Goal: Transaction & Acquisition: Purchase product/service

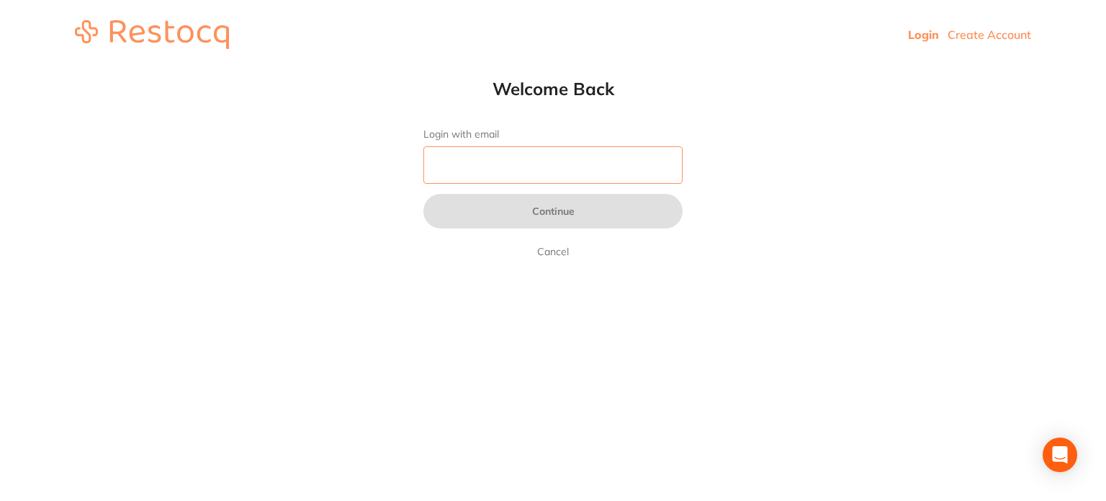
click at [470, 164] on input "Login with email" at bounding box center [553, 164] width 259 height 37
type input "sreeraj.somarajan@terrificminds.com"
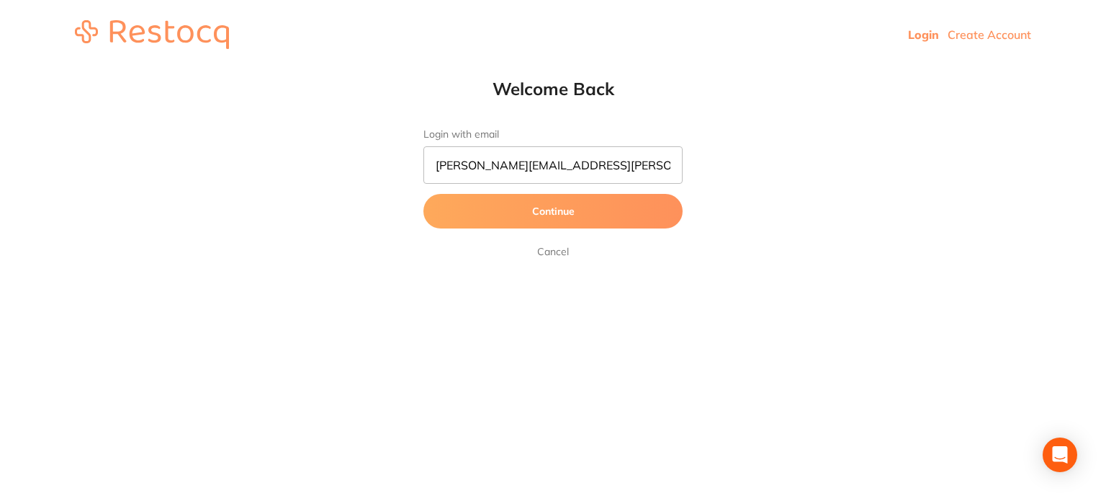
click at [505, 201] on button "Continue" at bounding box center [553, 211] width 259 height 35
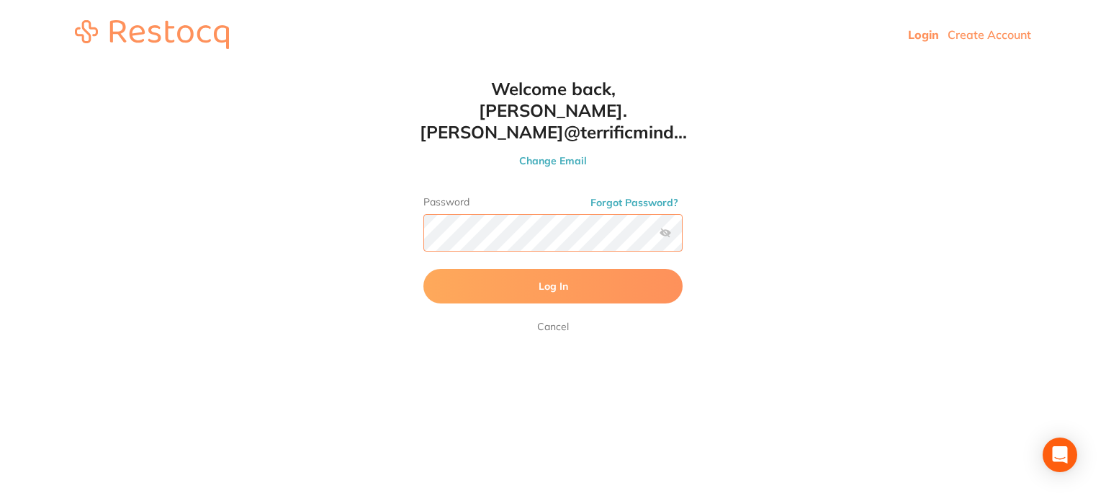
click at [424, 269] on button "Log In" at bounding box center [553, 286] width 259 height 35
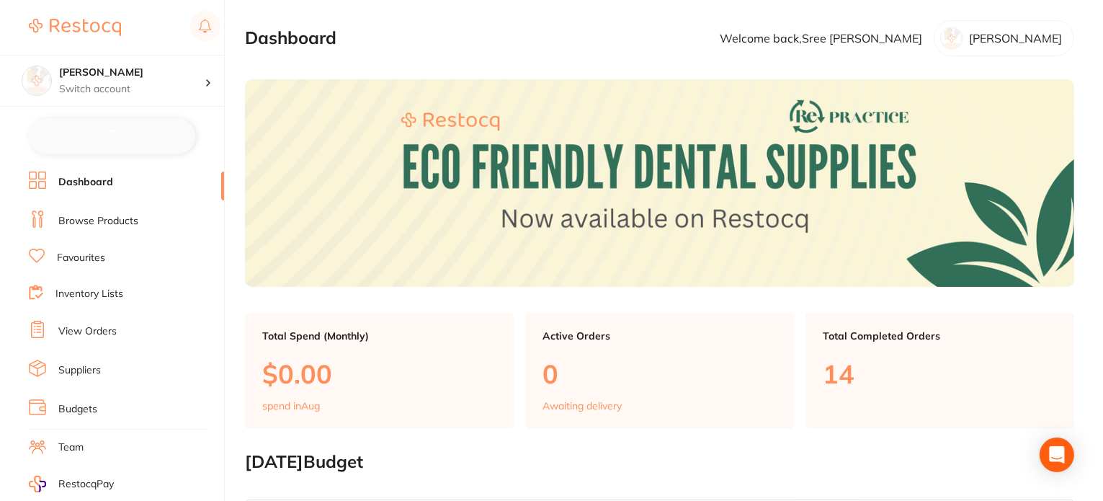
checkbox input "false"
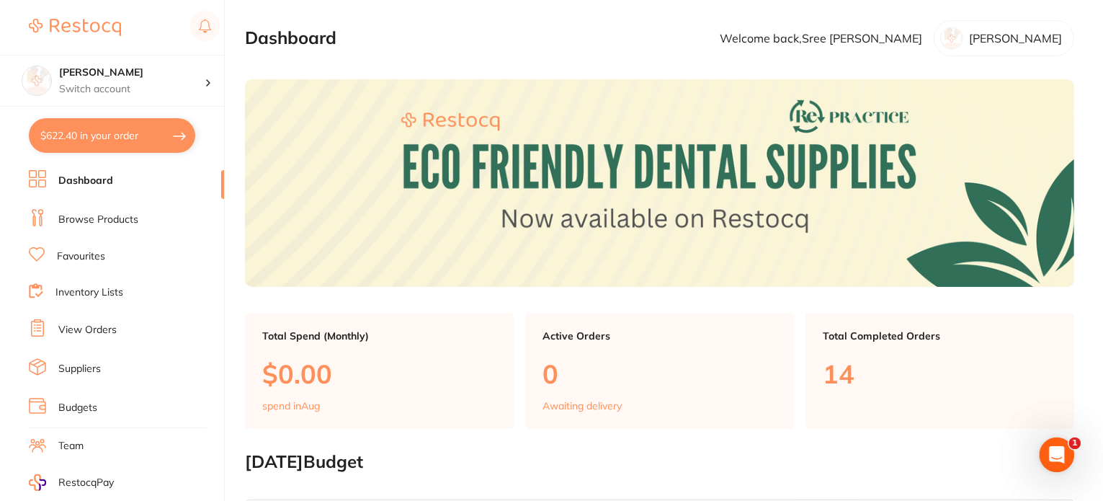
click at [87, 256] on link "Favourites" at bounding box center [81, 256] width 48 height 14
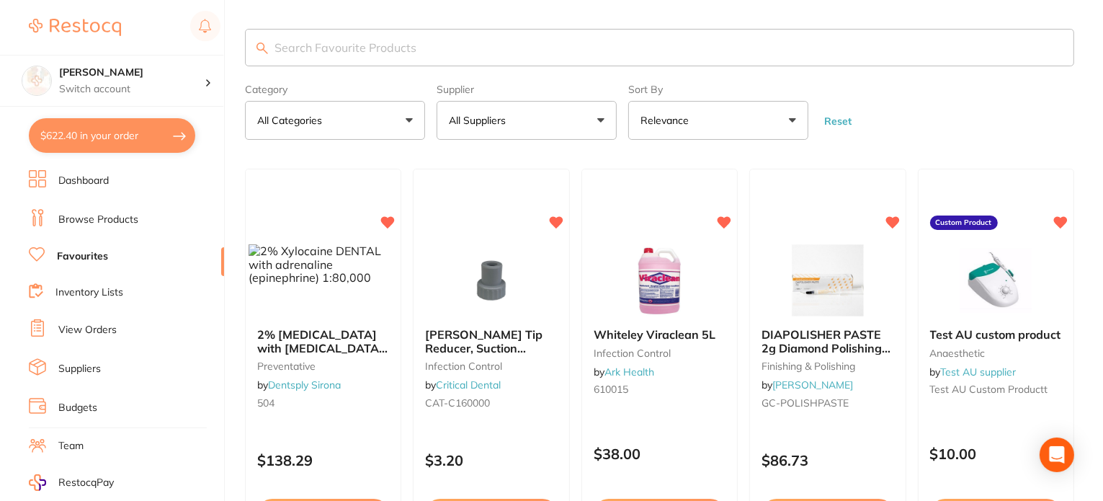
click at [491, 128] on button "All Suppliers" at bounding box center [527, 120] width 180 height 39
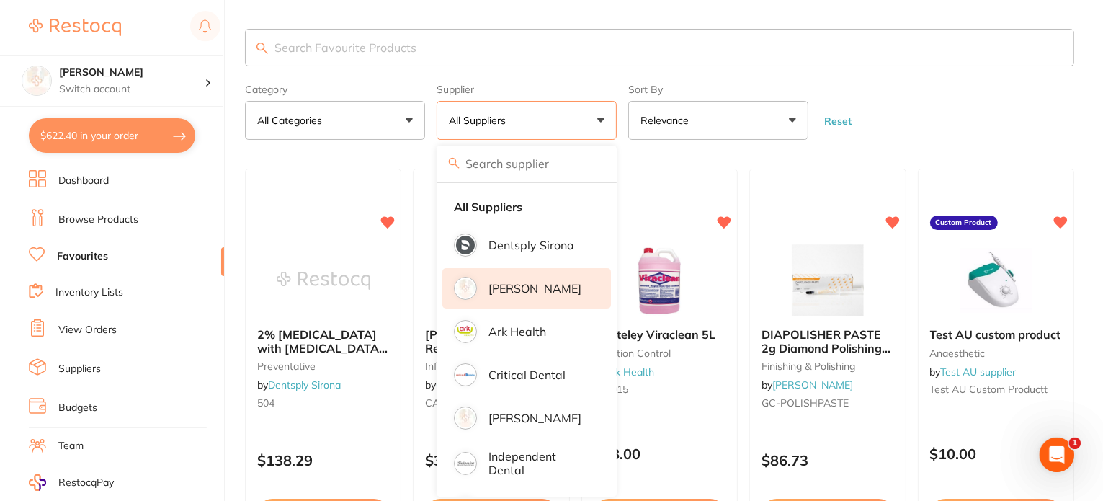
click at [538, 288] on p "[PERSON_NAME]" at bounding box center [534, 288] width 93 height 13
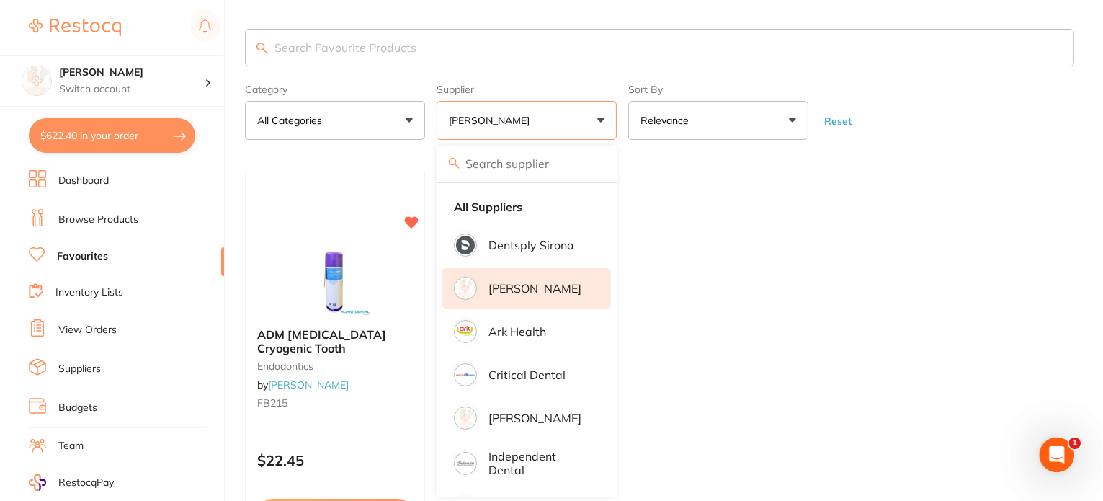
click at [533, 299] on li "[PERSON_NAME]" at bounding box center [526, 288] width 169 height 40
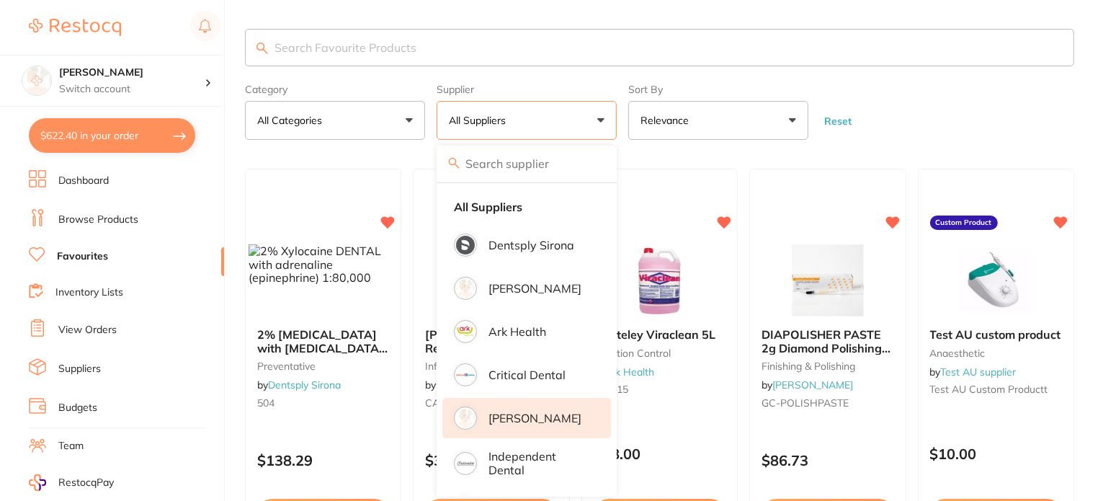
click at [527, 416] on p "[PERSON_NAME]" at bounding box center [534, 417] width 93 height 13
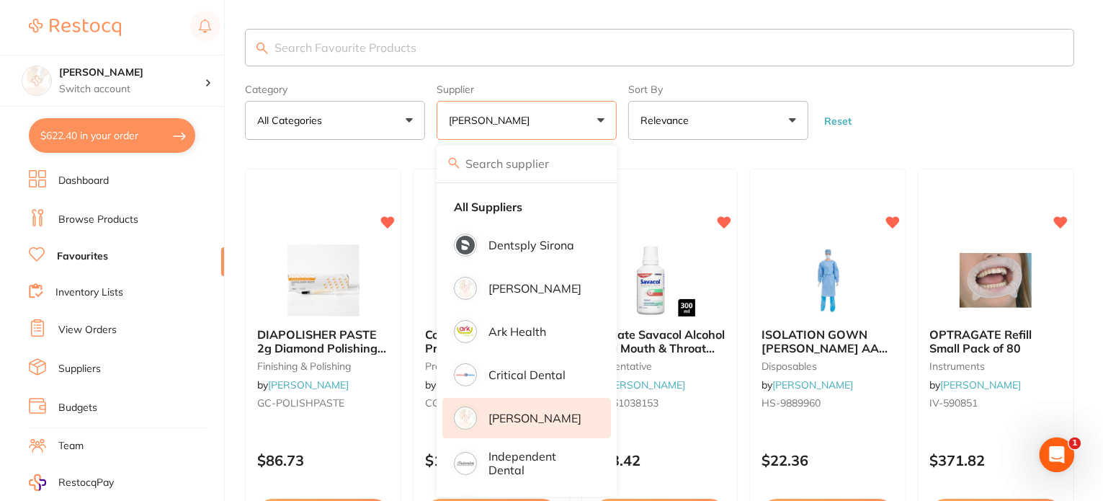
click at [951, 89] on form "Category All Categories All Categories disposables finishing & polishing instru…" at bounding box center [659, 109] width 829 height 62
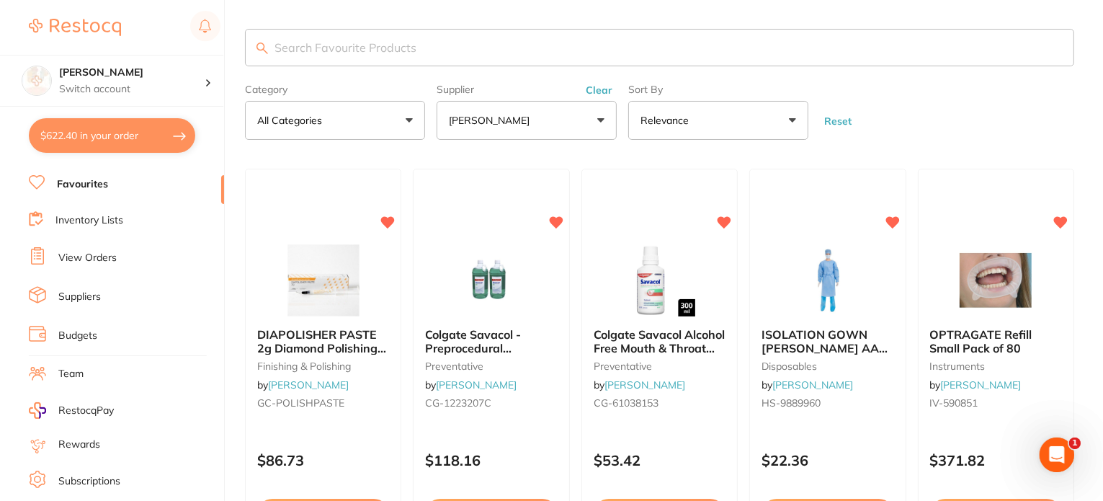
scroll to position [170, 0]
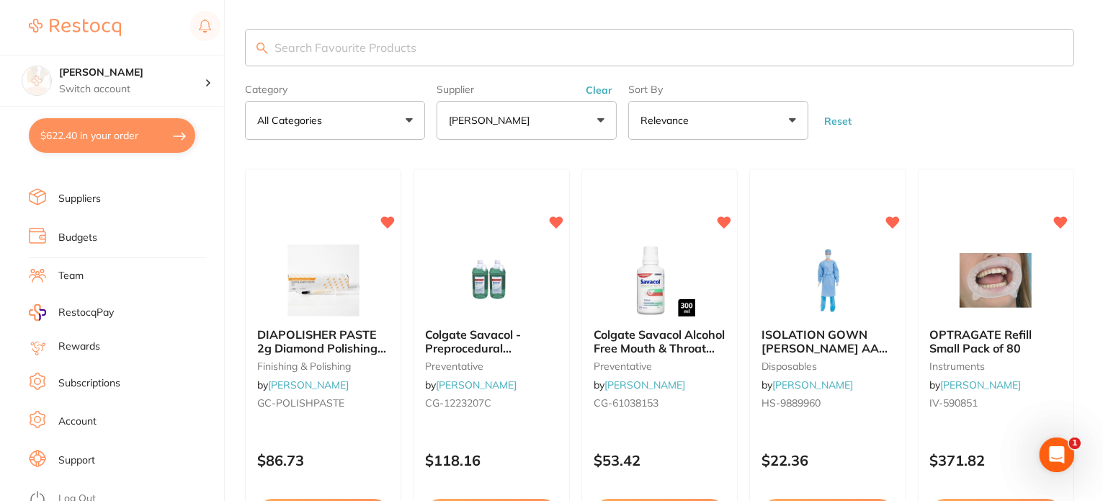
click at [81, 491] on link "Log Out" at bounding box center [76, 498] width 37 height 14
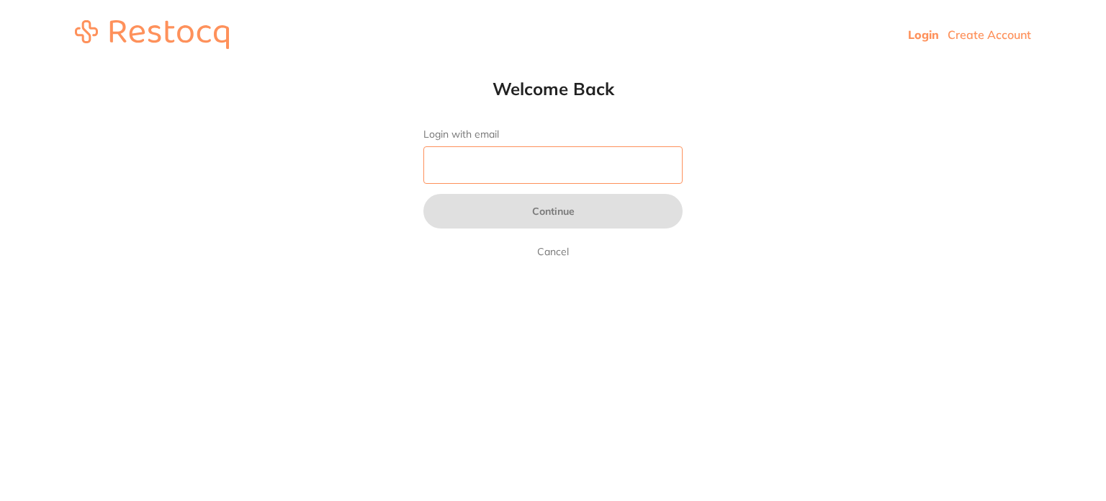
click at [507, 170] on input "Login with email" at bounding box center [553, 164] width 259 height 37
type input "[EMAIL_ADDRESS][DOMAIN_NAME]"
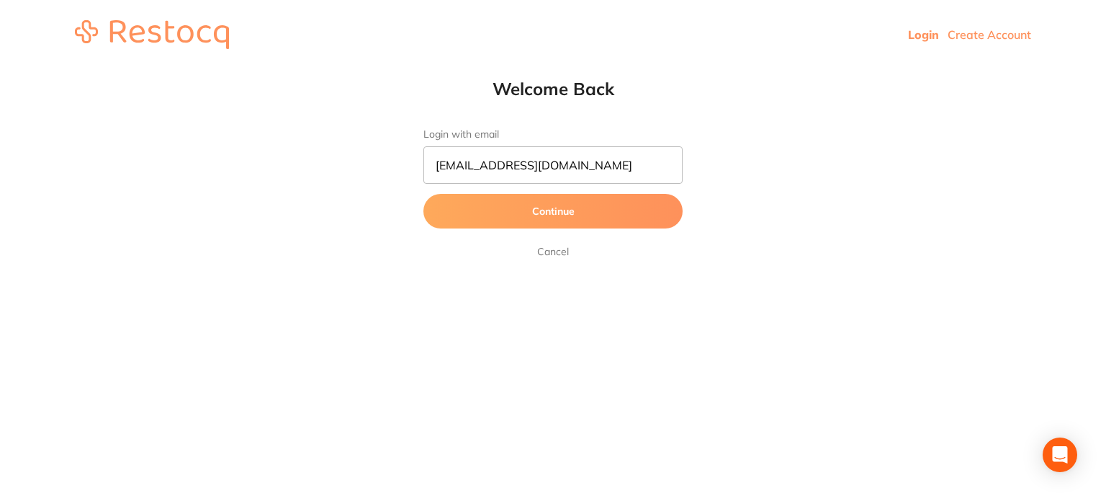
click at [547, 207] on button "Continue" at bounding box center [553, 211] width 259 height 35
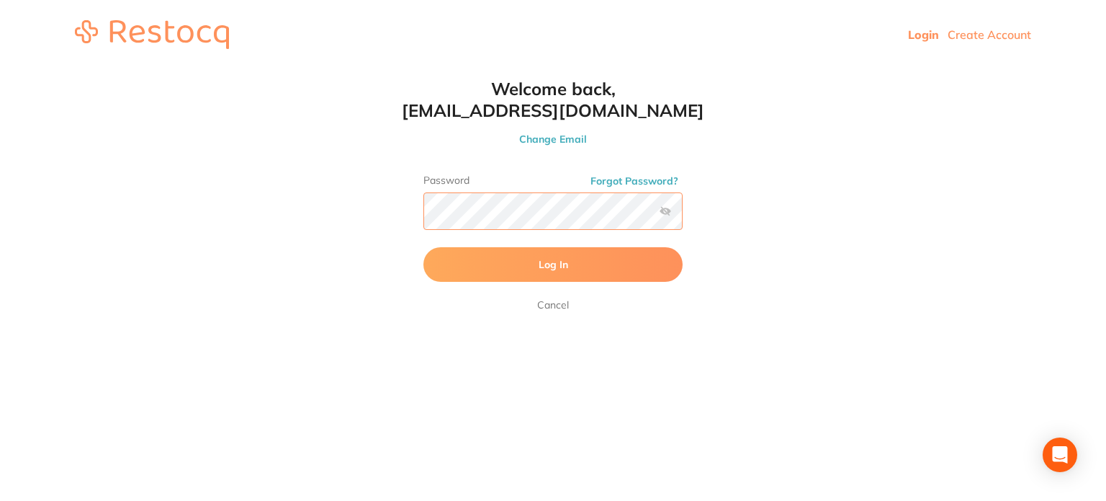
click at [424, 247] on button "Log In" at bounding box center [553, 264] width 259 height 35
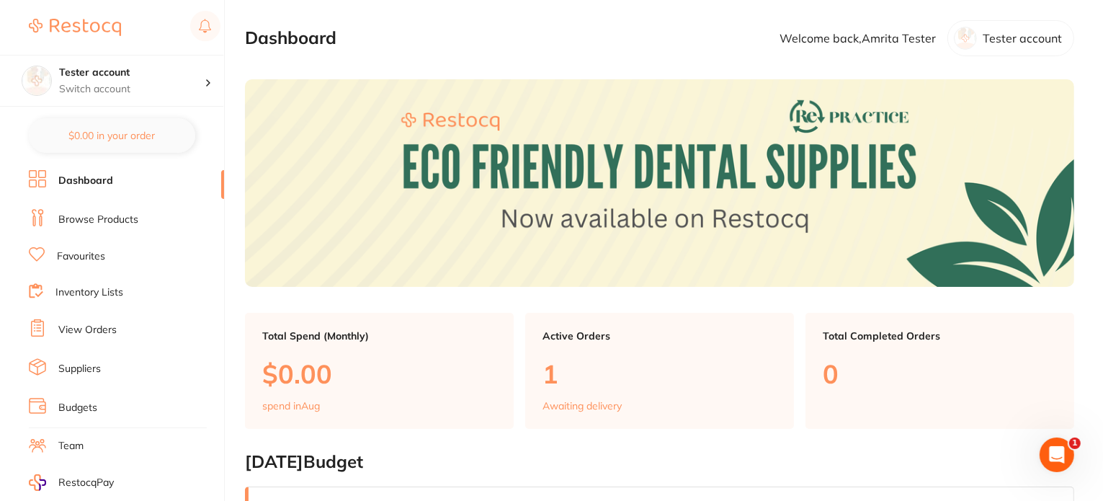
click at [121, 213] on link "Browse Products" at bounding box center [98, 219] width 80 height 14
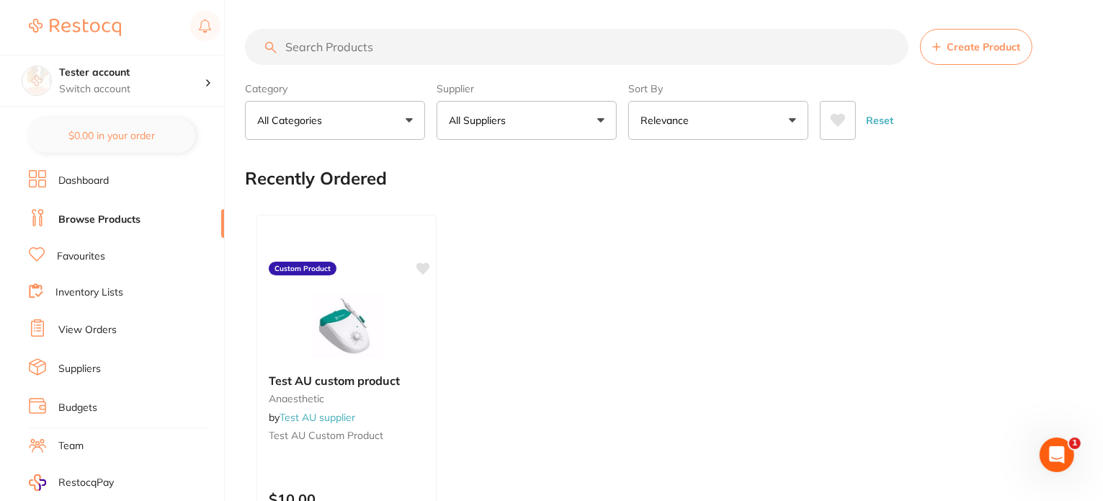
click at [537, 124] on button "All Suppliers" at bounding box center [527, 120] width 180 height 39
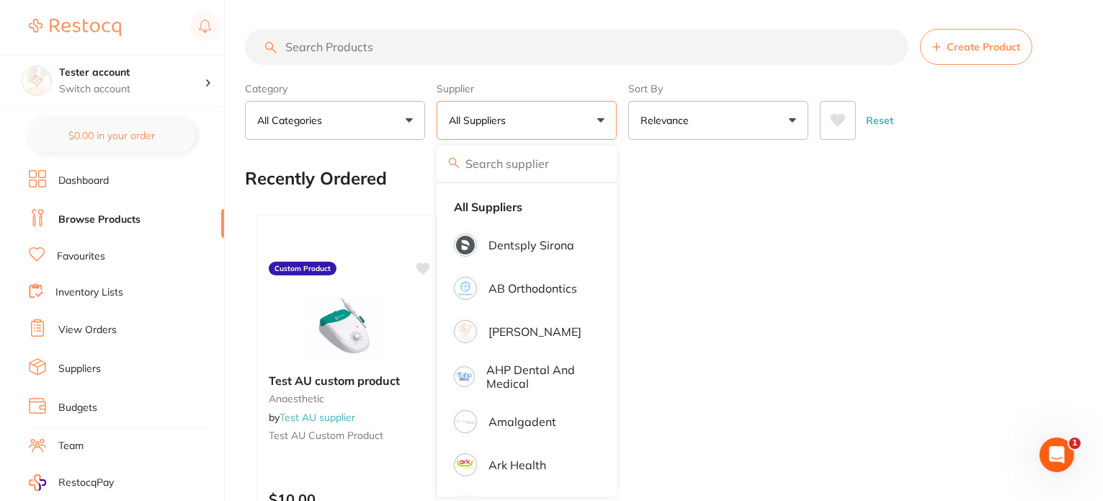
click at [524, 328] on p "[PERSON_NAME]" at bounding box center [534, 331] width 93 height 13
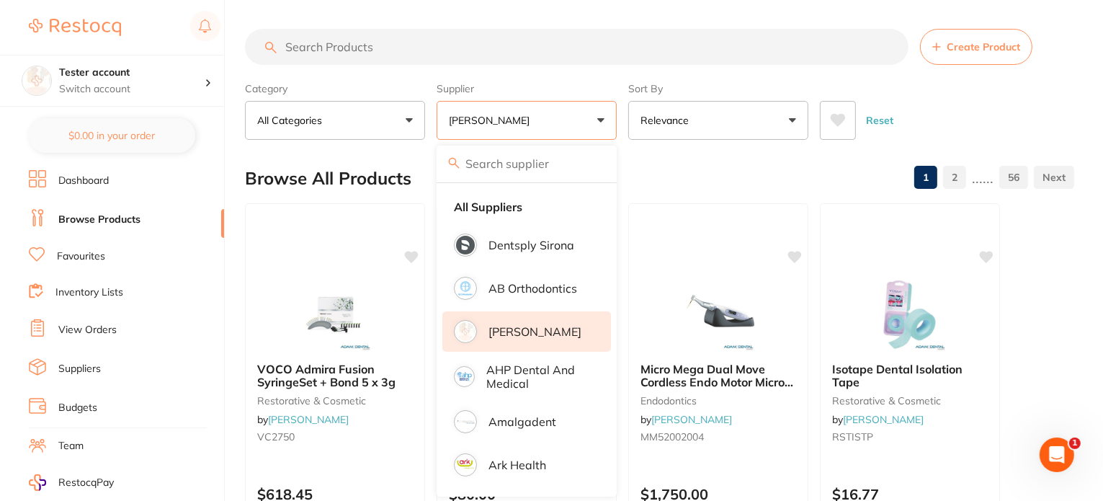
click at [622, 121] on div "Category All Categories All Categories anaesthetic articulating burs crown & br…" at bounding box center [659, 107] width 829 height 63
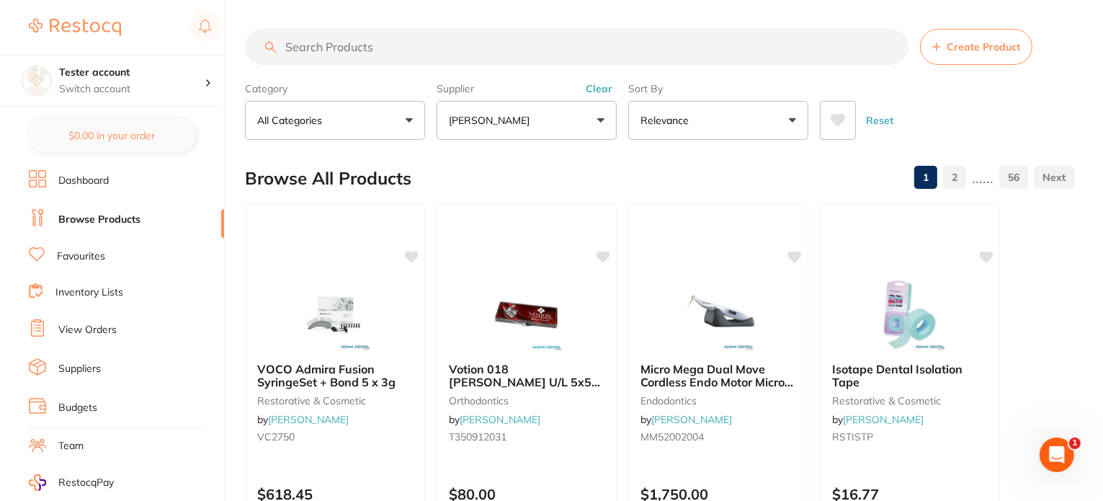
click at [537, 128] on button "[PERSON_NAME]" at bounding box center [527, 120] width 180 height 39
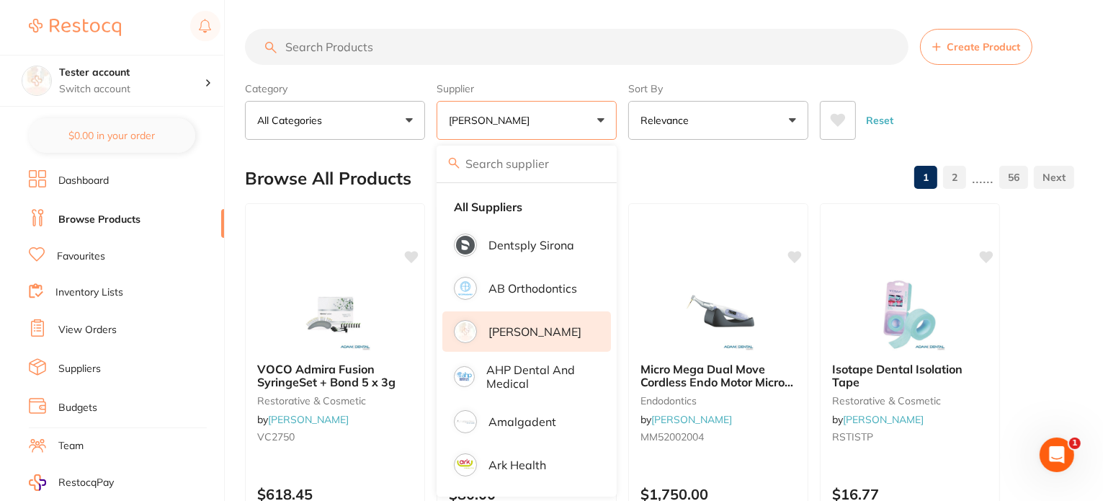
click at [532, 339] on li "[PERSON_NAME]" at bounding box center [526, 331] width 169 height 40
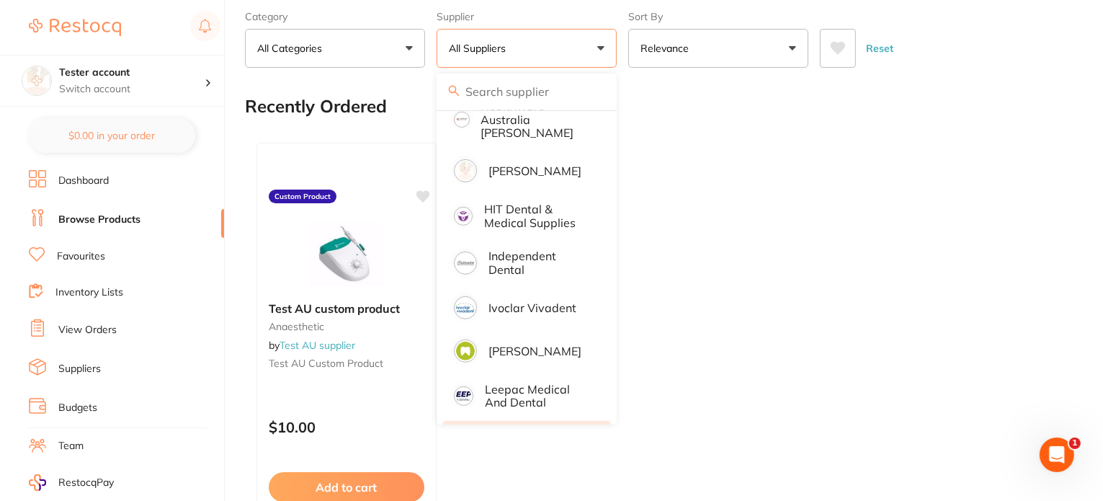
scroll to position [625, 0]
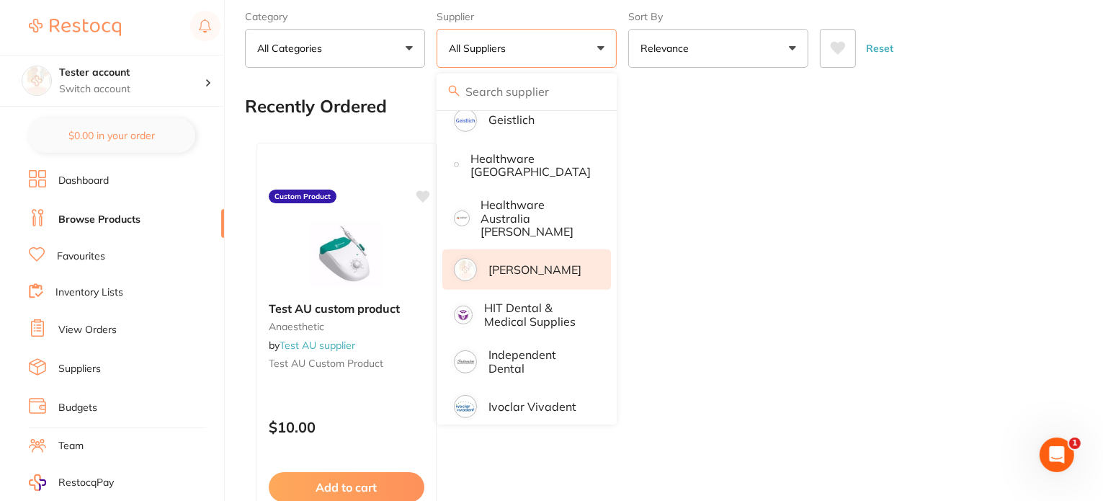
click at [554, 263] on p "[PERSON_NAME]" at bounding box center [534, 269] width 93 height 13
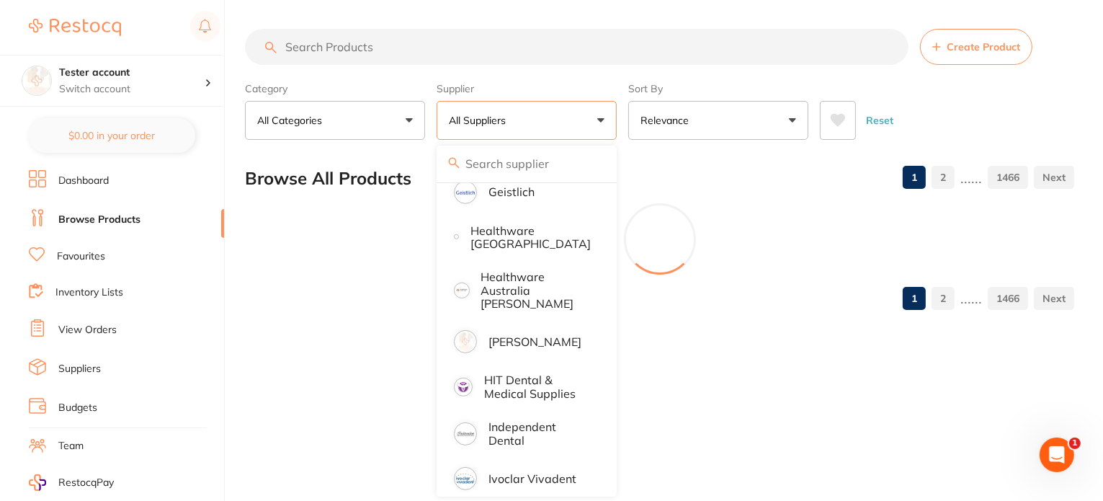
scroll to position [0, 0]
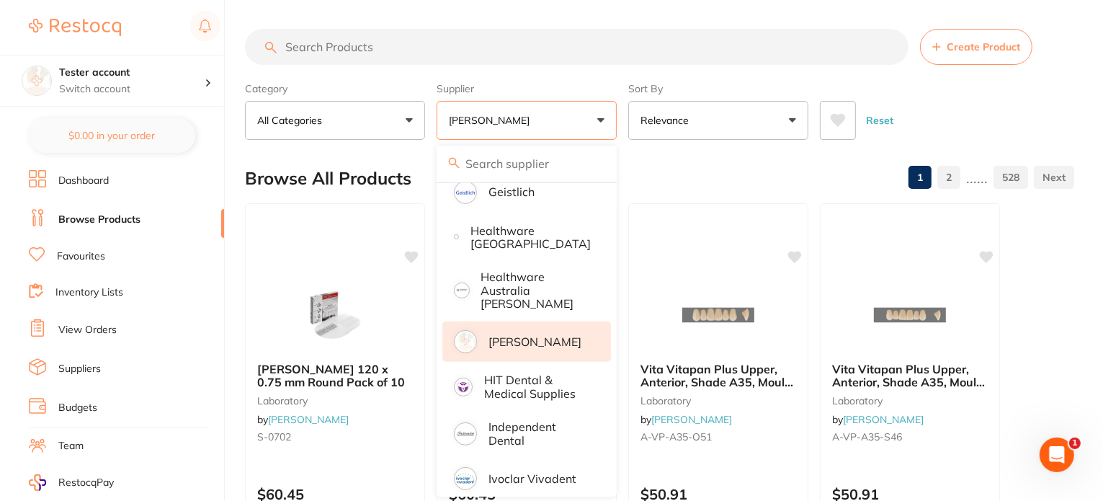
click at [619, 115] on div "Category All Categories All Categories 3D Printing anaesthetic articulating bur…" at bounding box center [659, 107] width 829 height 63
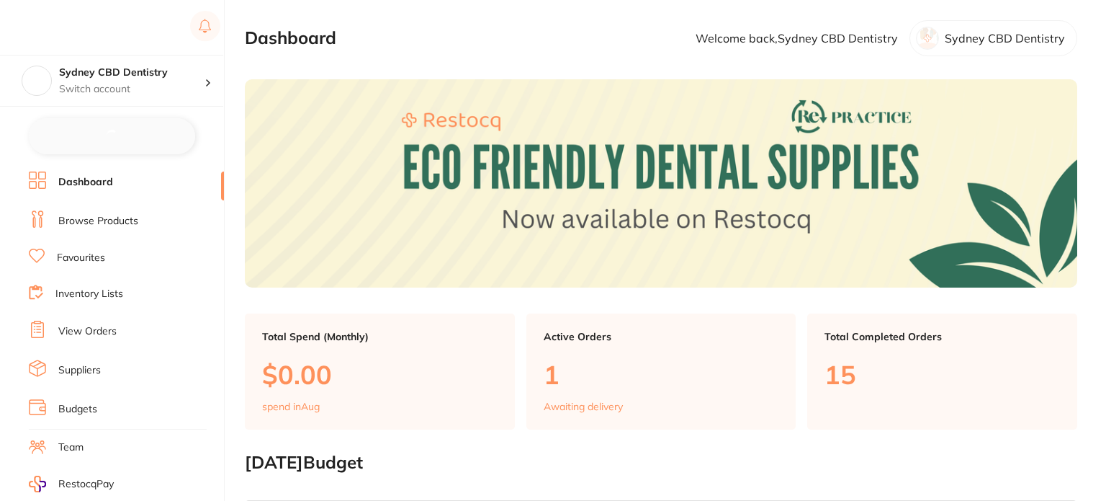
checkbox input "false"
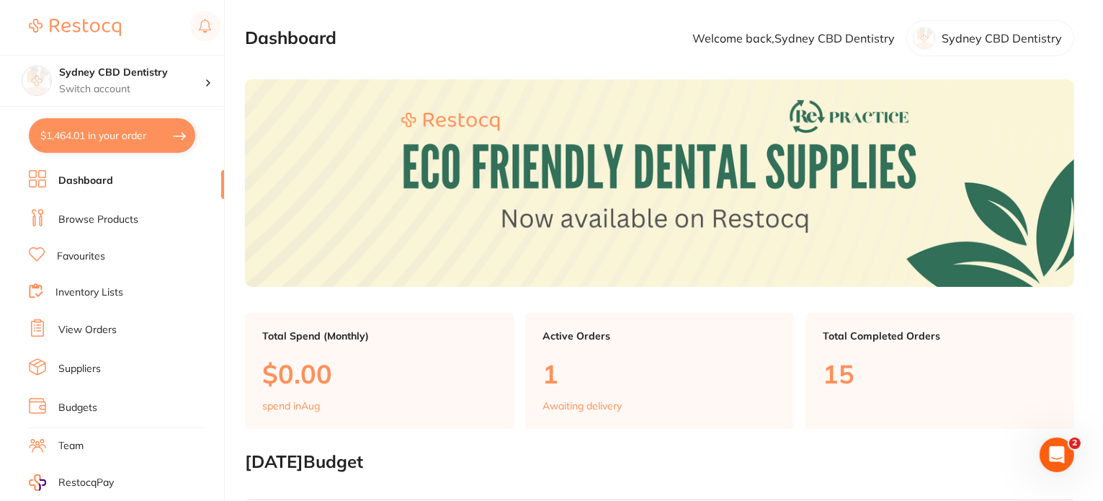
click at [121, 220] on link "Browse Products" at bounding box center [98, 219] width 80 height 14
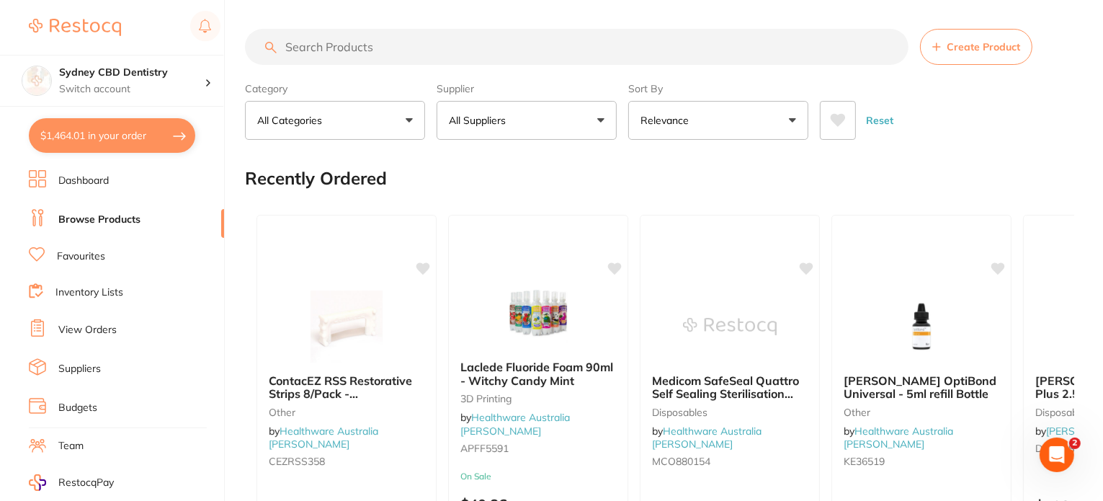
click at [496, 126] on p "All Suppliers" at bounding box center [480, 120] width 63 height 14
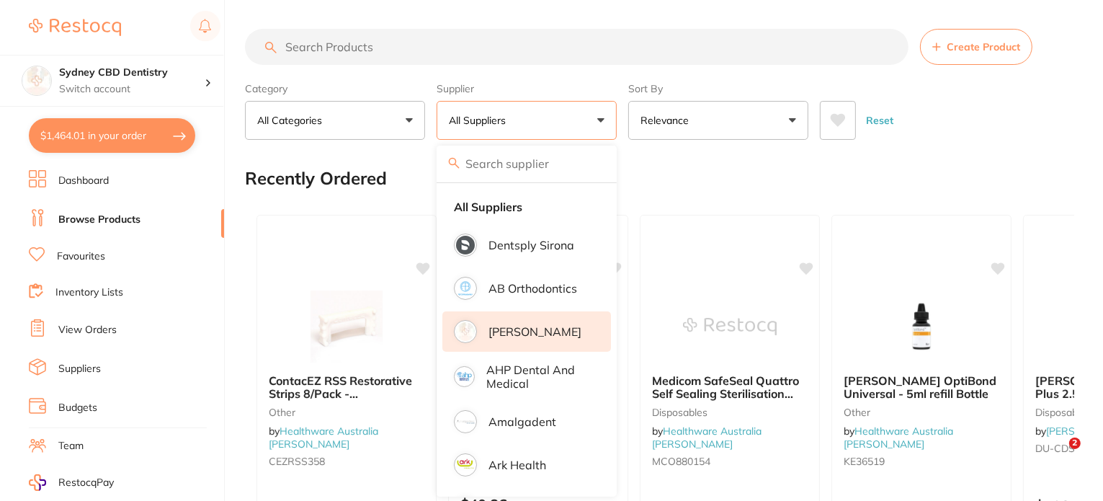
click at [527, 325] on p "[PERSON_NAME]" at bounding box center [534, 331] width 93 height 13
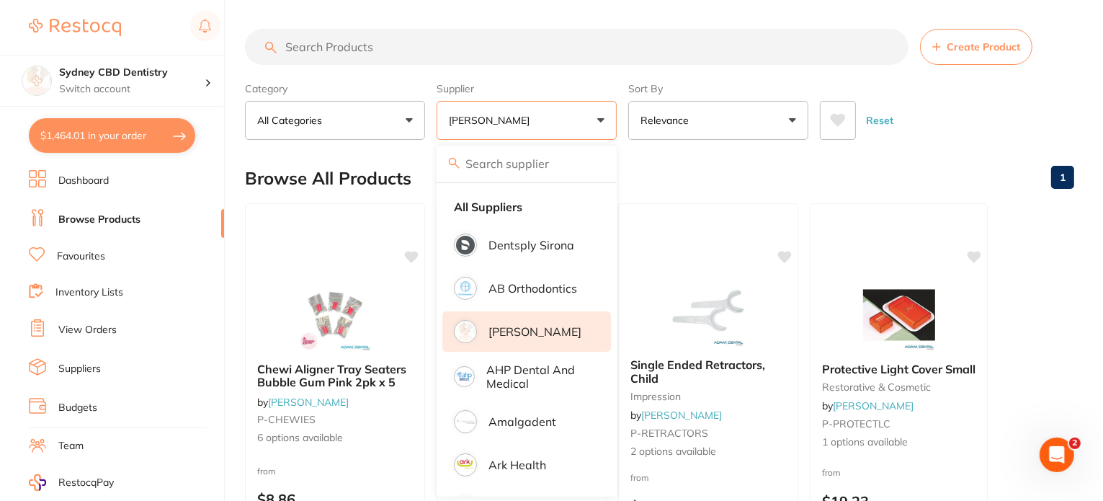
click at [521, 331] on p "[PERSON_NAME]" at bounding box center [534, 331] width 93 height 13
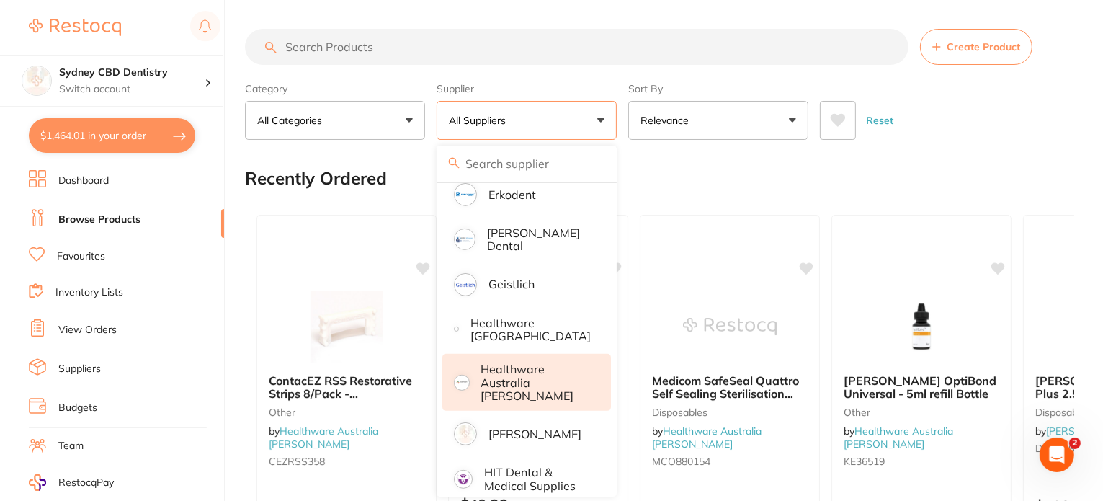
click at [529, 372] on p "Healthware Australia [PERSON_NAME]" at bounding box center [536, 382] width 110 height 40
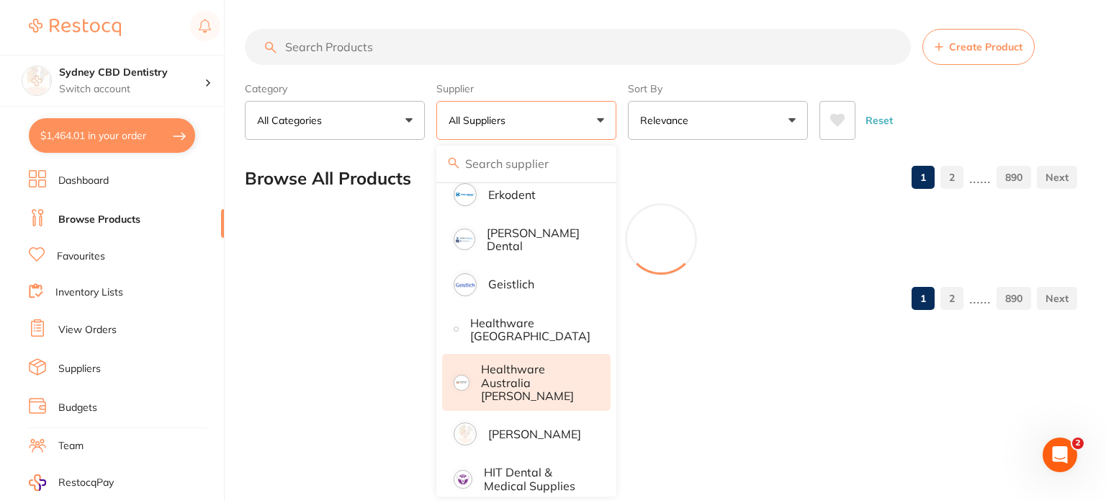
click at [529, 372] on p "Healthware Australia [PERSON_NAME]" at bounding box center [536, 382] width 110 height 40
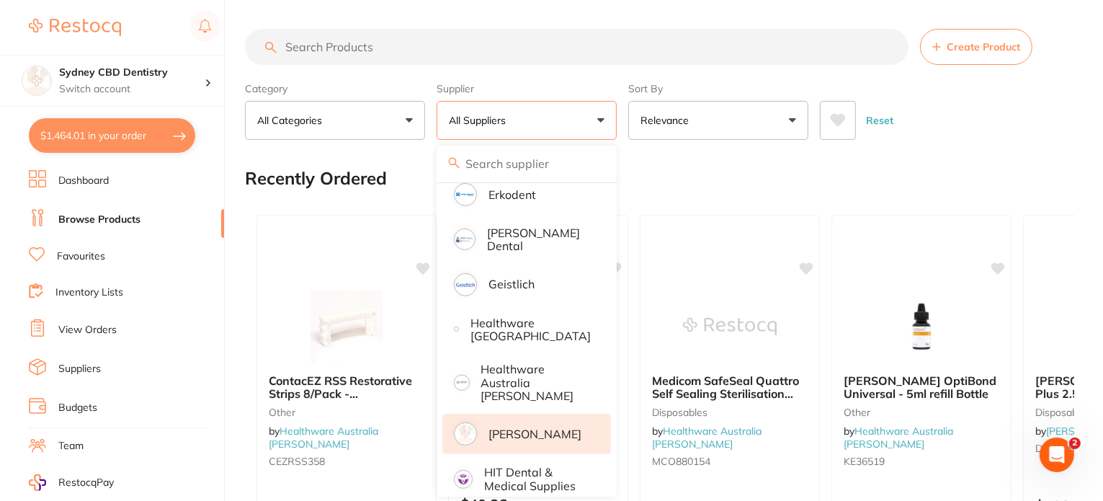
click at [525, 427] on p "[PERSON_NAME]" at bounding box center [534, 433] width 93 height 13
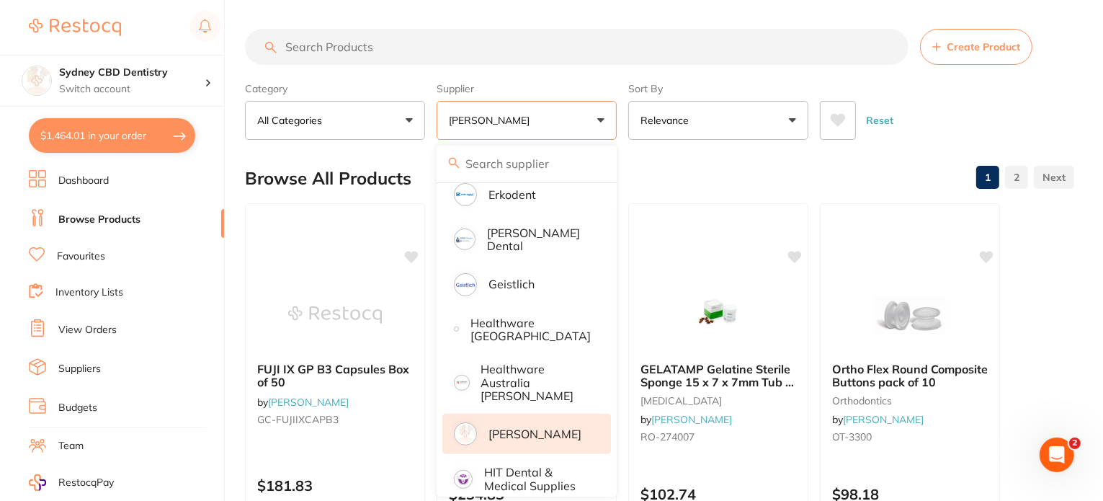
click at [547, 427] on p "[PERSON_NAME]" at bounding box center [534, 433] width 93 height 13
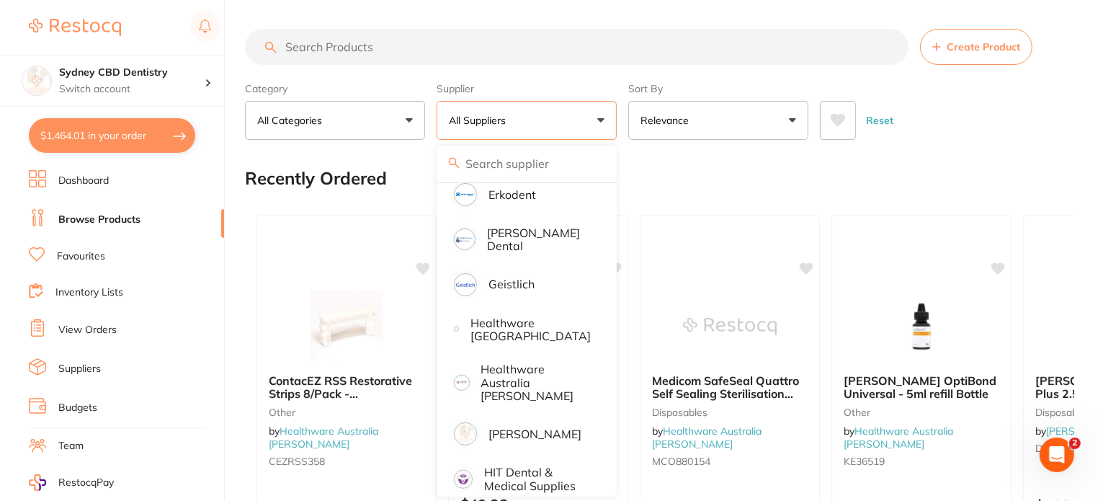
click at [622, 130] on div "Category All Categories All Categories 3D Printing anaesthetic articulating bur…" at bounding box center [659, 107] width 829 height 63
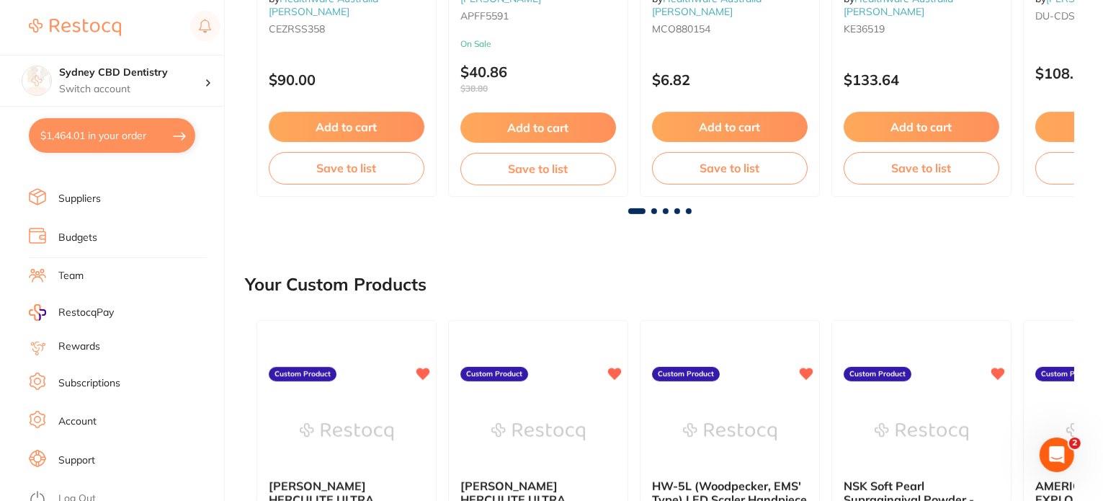
click at [86, 491] on link "Log Out" at bounding box center [76, 498] width 37 height 14
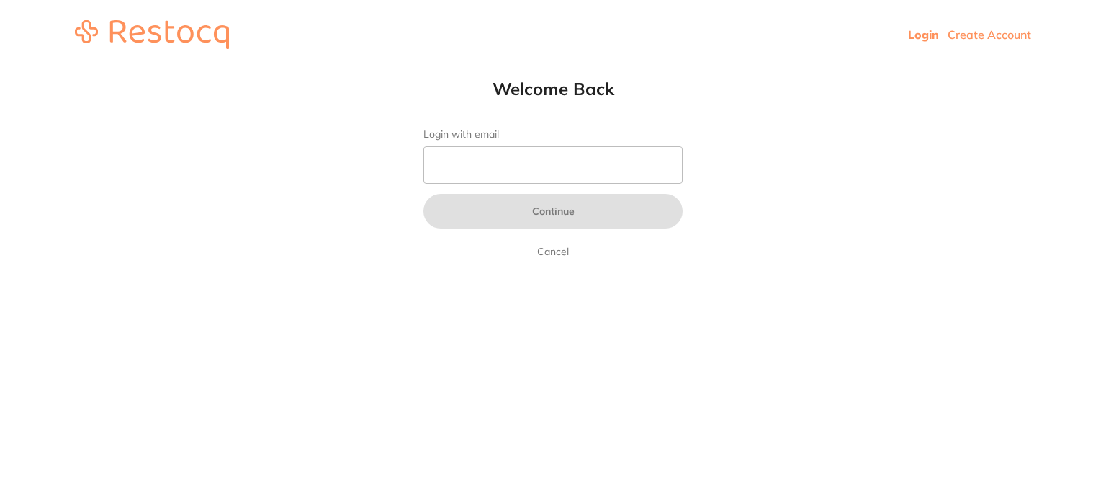
type input "[EMAIL_ADDRESS][DOMAIN_NAME]"
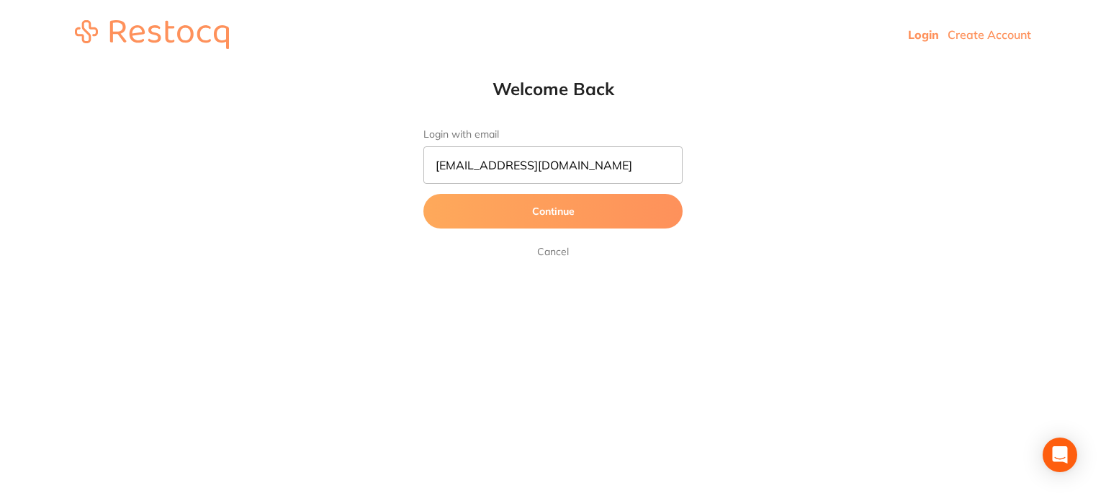
click at [553, 225] on button "Continue" at bounding box center [553, 211] width 259 height 35
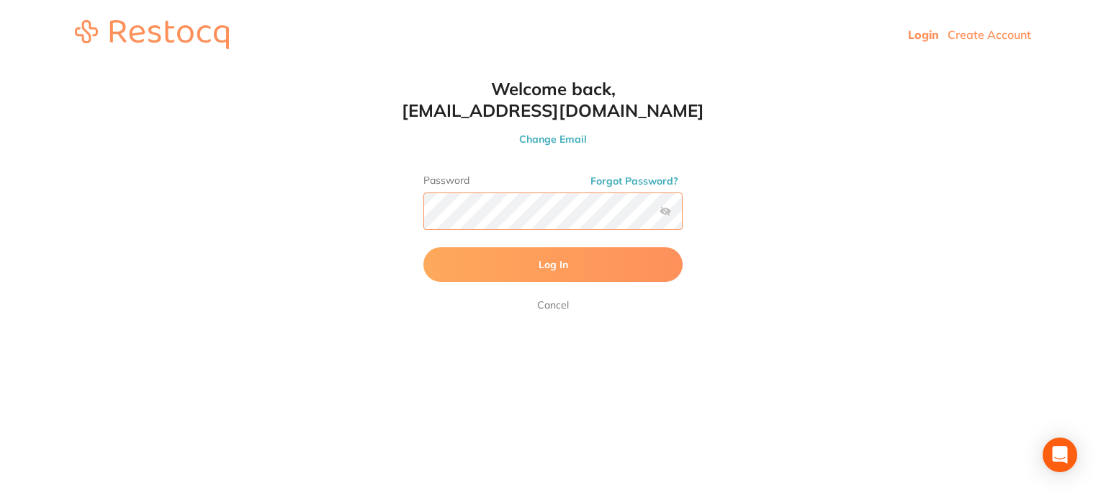
click at [424, 247] on button "Log In" at bounding box center [553, 264] width 259 height 35
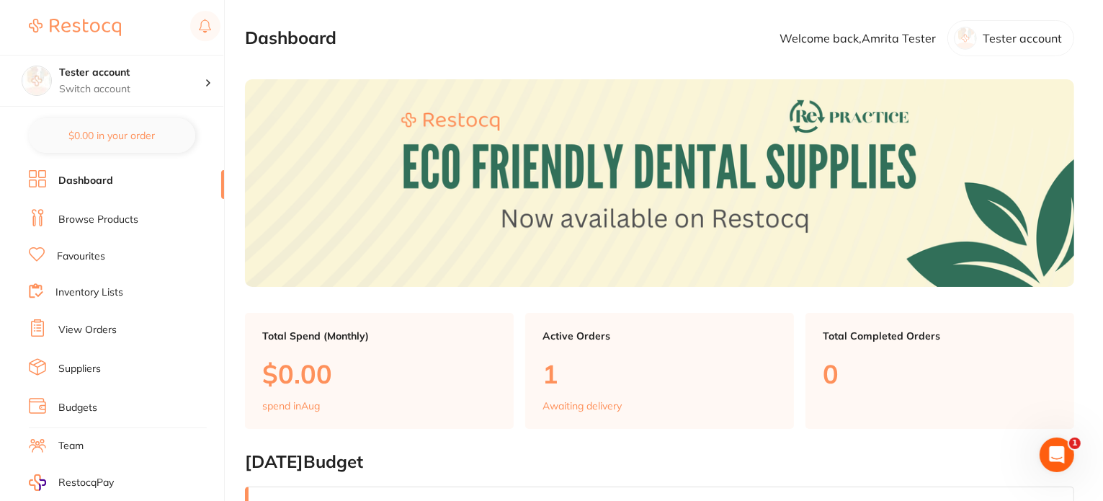
click at [109, 212] on link "Browse Products" at bounding box center [98, 219] width 80 height 14
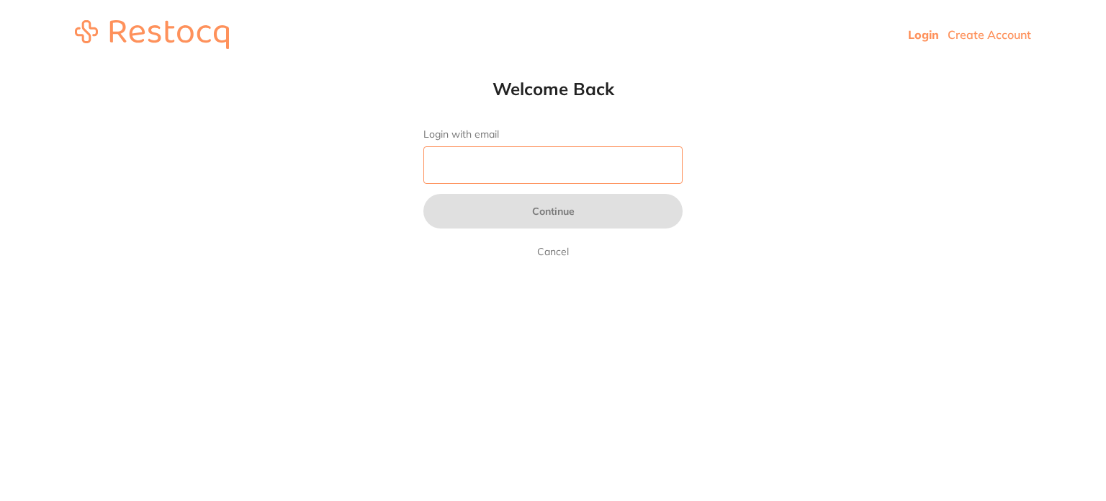
click at [485, 158] on input "Login with email" at bounding box center [553, 164] width 259 height 37
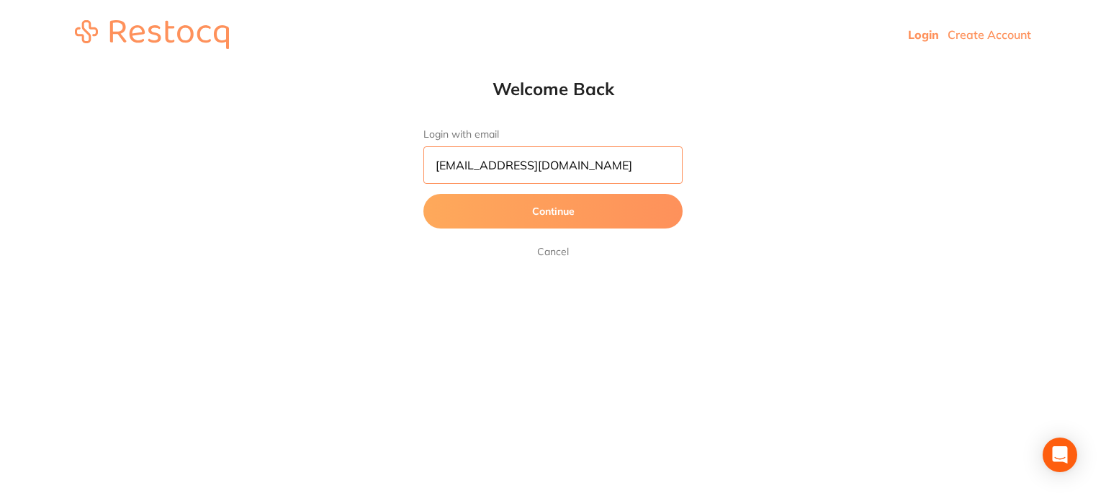
click at [473, 166] on input "[EMAIL_ADDRESS][DOMAIN_NAME]" at bounding box center [553, 164] width 259 height 37
type input "[EMAIL_ADDRESS][DOMAIN_NAME]"
click at [424, 194] on button "Continue" at bounding box center [553, 211] width 259 height 35
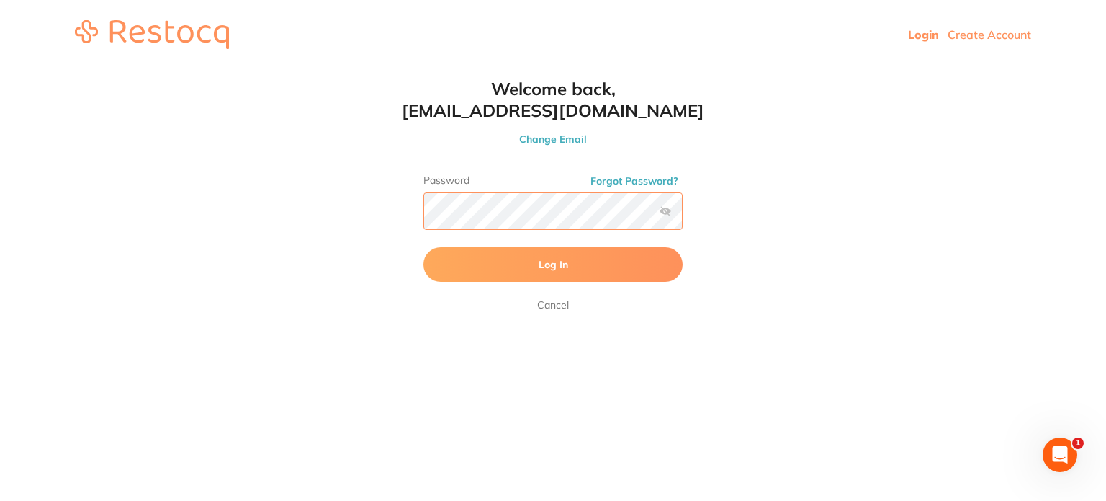
click at [424, 247] on button "Log In" at bounding box center [553, 264] width 259 height 35
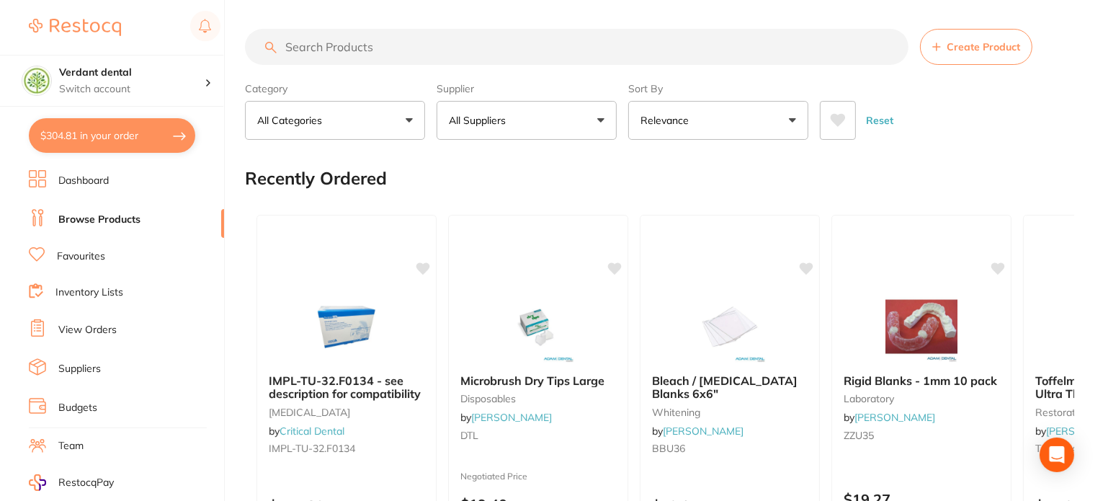
click at [511, 127] on p "All Suppliers" at bounding box center [480, 120] width 63 height 14
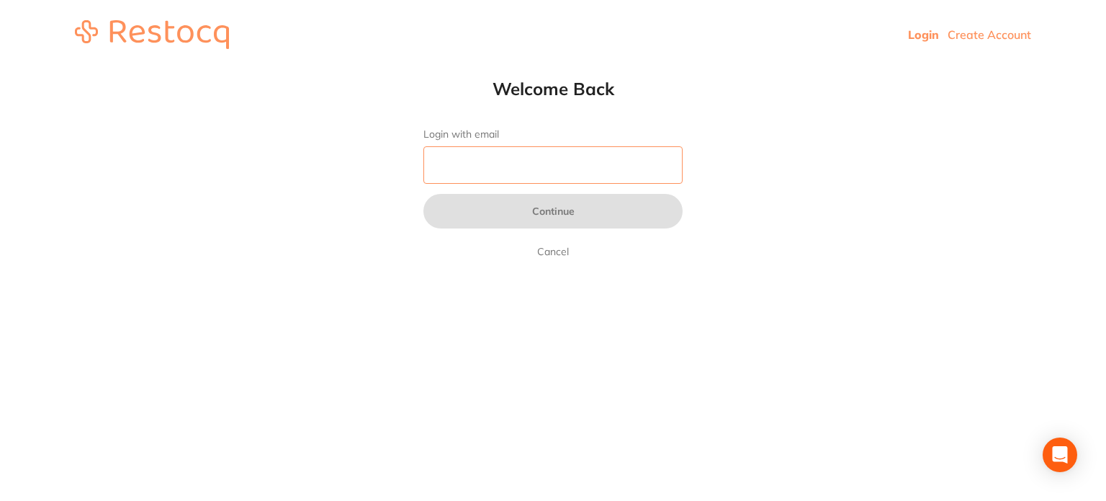
drag, startPoint x: 460, startPoint y: 163, endPoint x: 489, endPoint y: 195, distance: 43.4
click at [460, 163] on input "Login with email" at bounding box center [553, 164] width 259 height 37
type input "[EMAIL_ADDRESS][DOMAIN_NAME]"
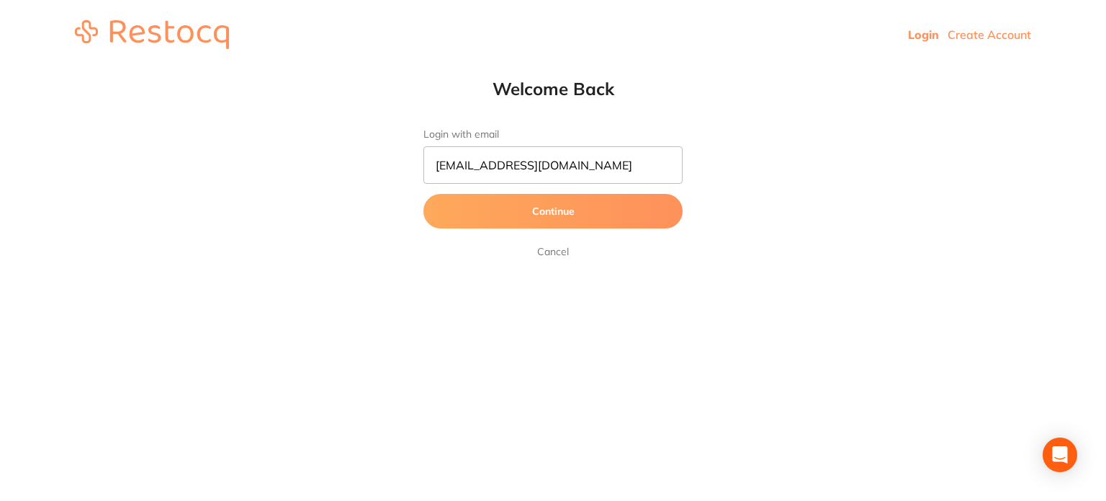
click at [506, 212] on button "Continue" at bounding box center [553, 211] width 259 height 35
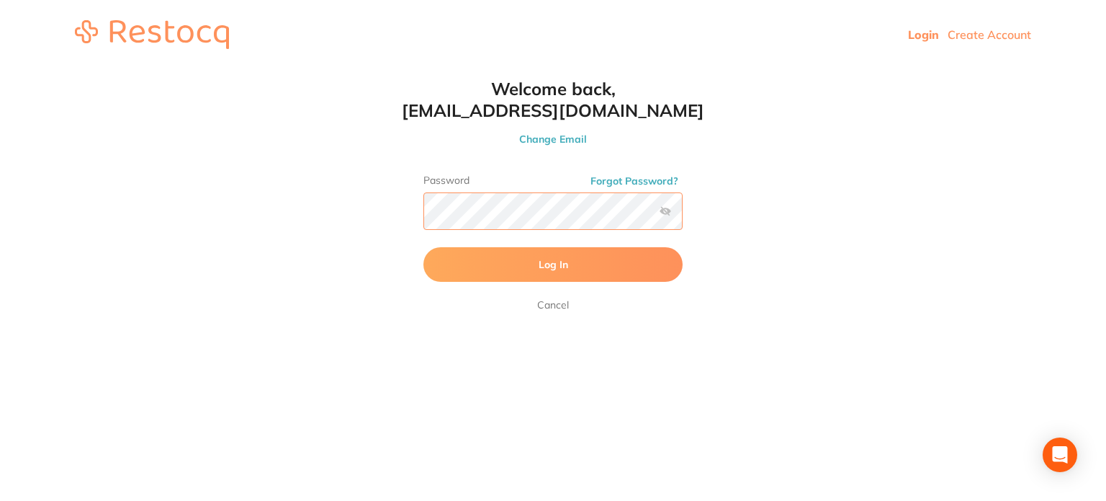
click at [424, 247] on button "Log In" at bounding box center [553, 264] width 259 height 35
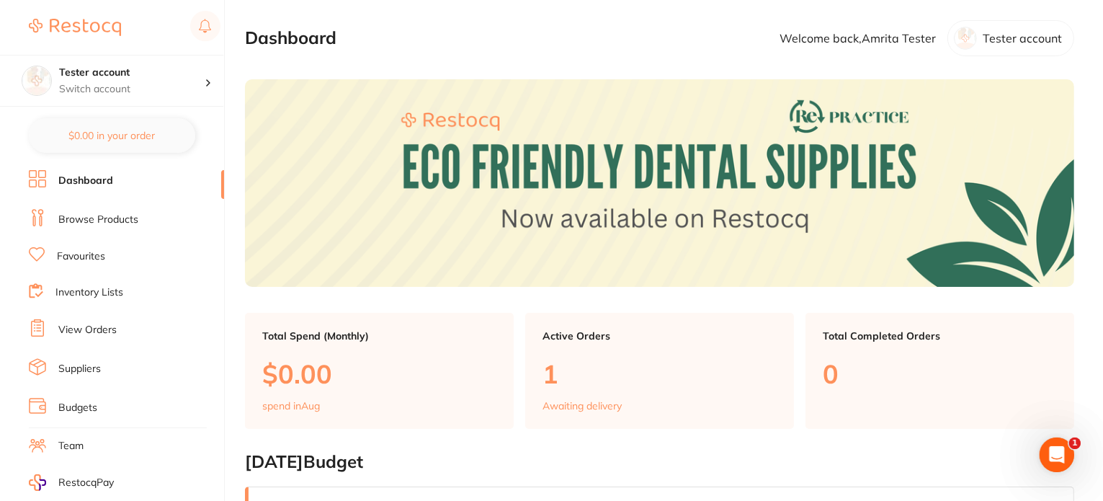
click at [124, 220] on link "Browse Products" at bounding box center [98, 219] width 80 height 14
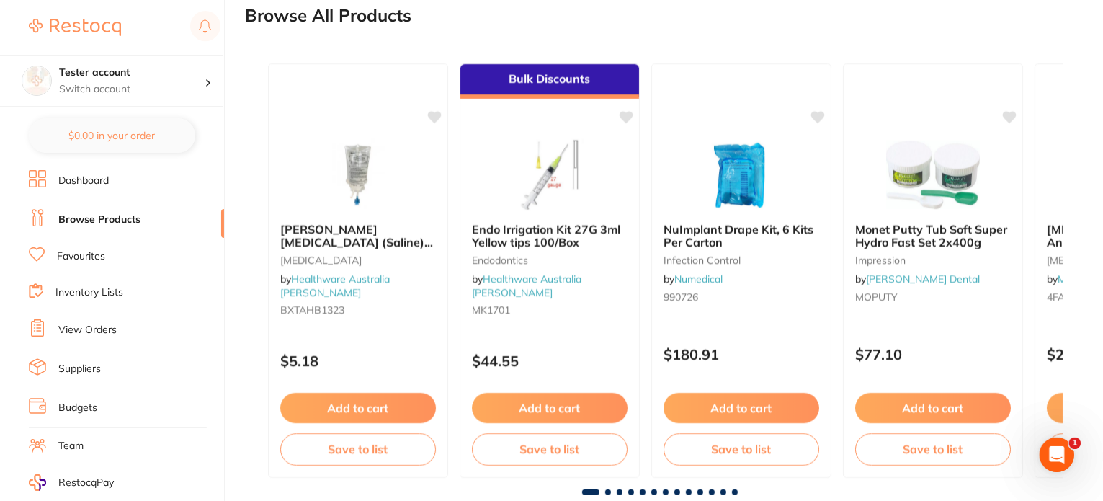
click at [89, 287] on link "Inventory Lists" at bounding box center [89, 292] width 68 height 14
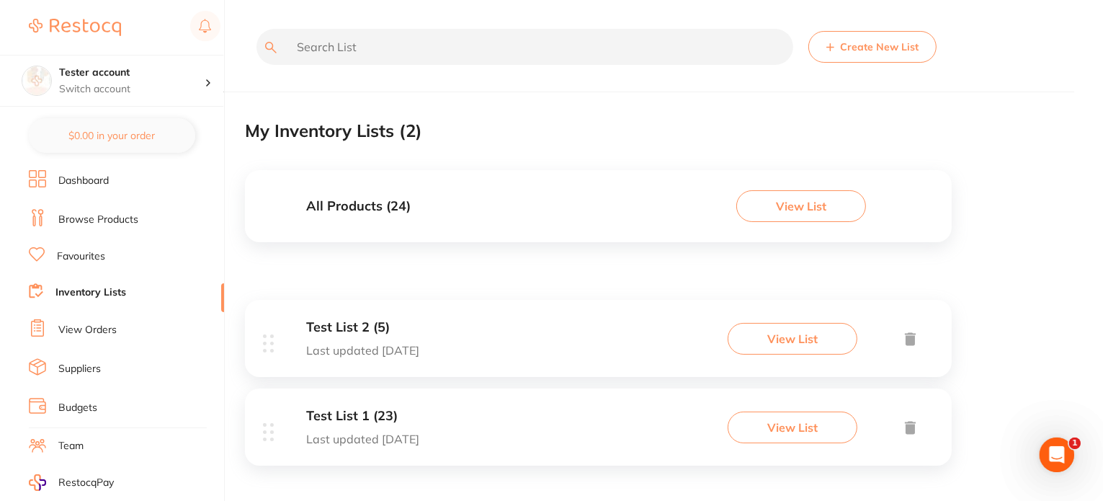
scroll to position [4, 0]
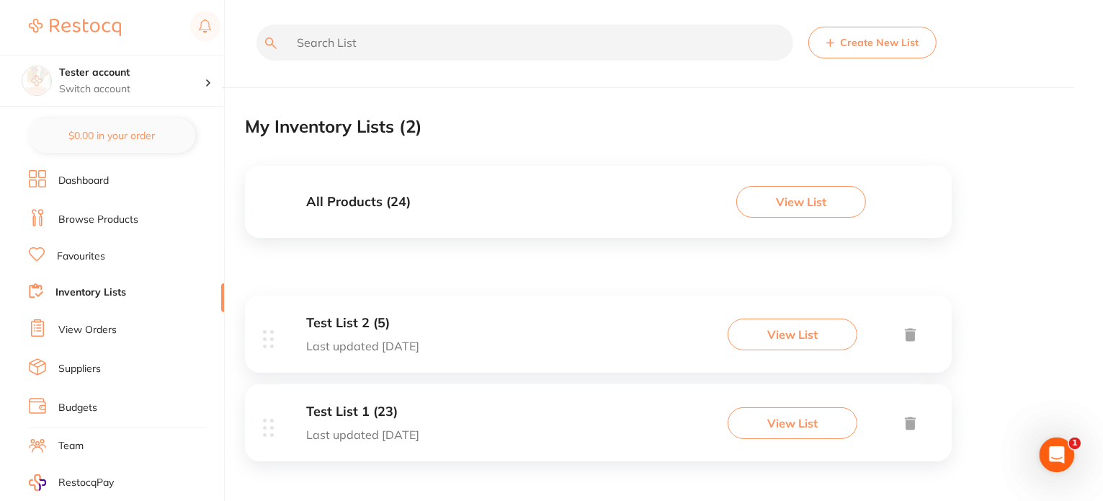
click at [443, 221] on div "All Products ( 24 ) View List" at bounding box center [598, 202] width 707 height 72
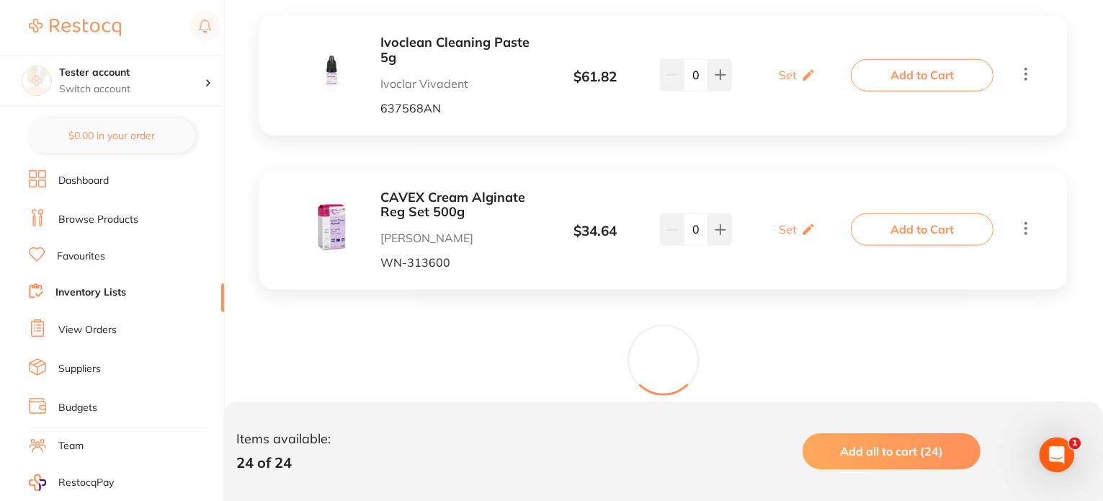
scroll to position [1543, 0]
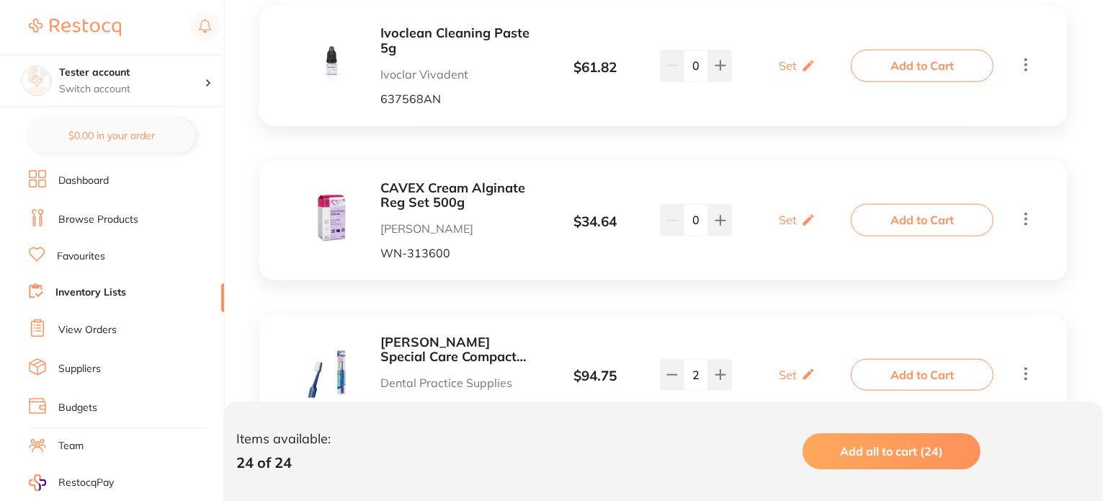
click at [123, 218] on link "Browse Products" at bounding box center [98, 219] width 80 height 14
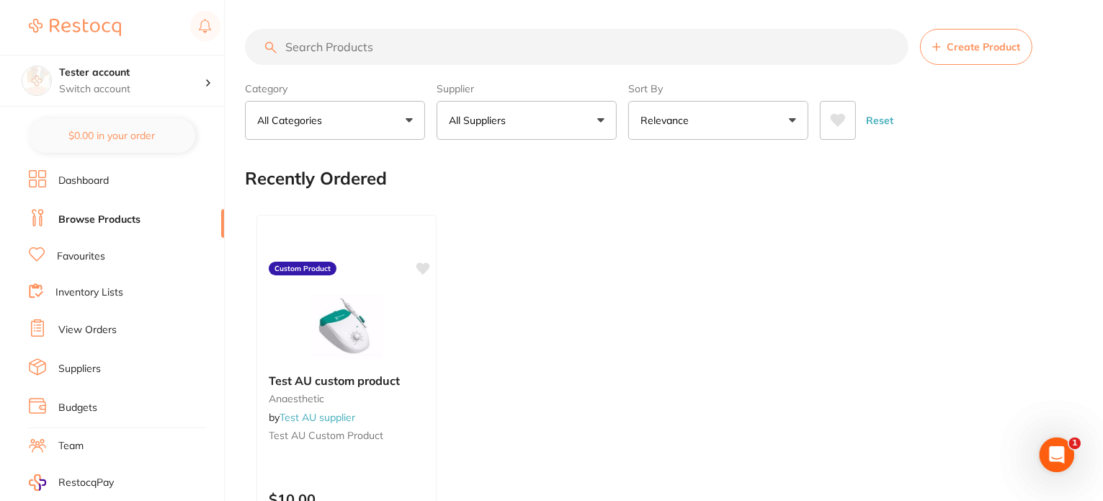
click at [84, 259] on link "Favourites" at bounding box center [81, 256] width 48 height 14
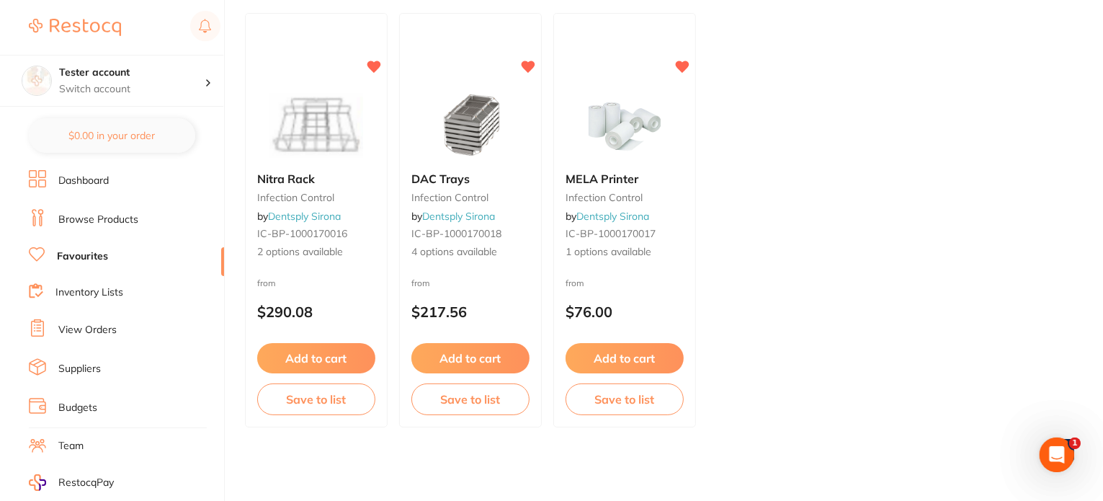
scroll to position [156, 0]
click at [81, 297] on li "Inventory Lists" at bounding box center [126, 292] width 195 height 19
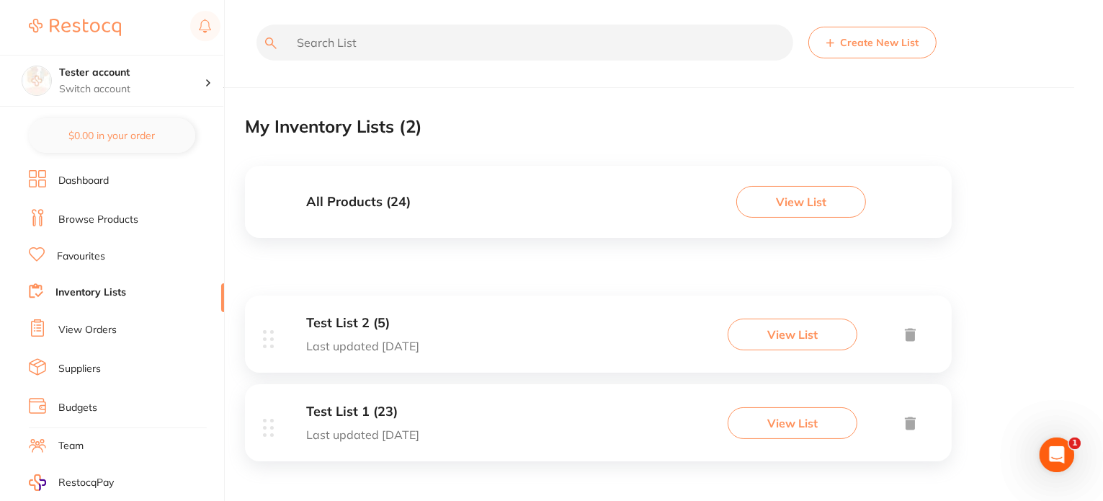
click at [383, 415] on h3 "Test List 1 (23)" at bounding box center [362, 411] width 113 height 15
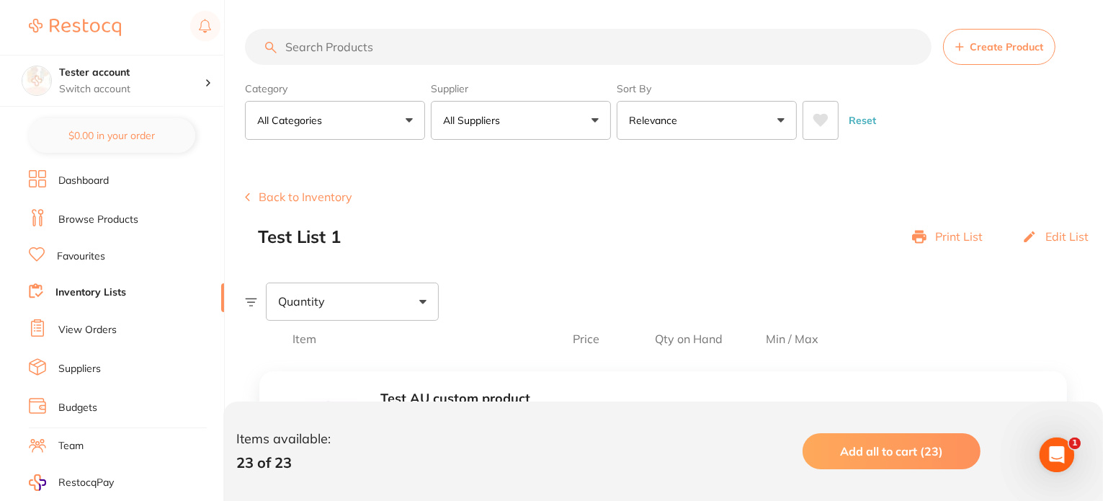
click at [553, 124] on button "All Suppliers" at bounding box center [521, 120] width 180 height 39
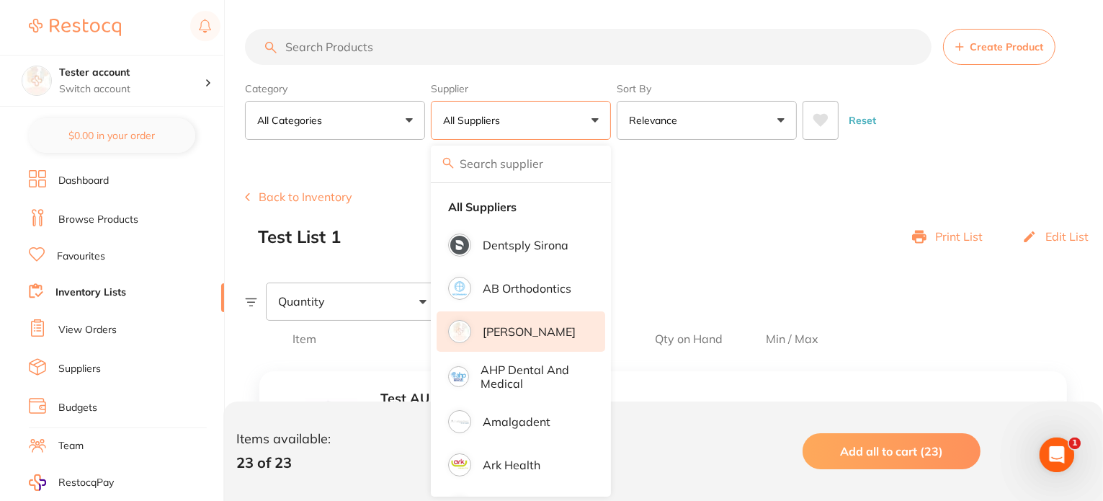
click at [547, 327] on p "[PERSON_NAME]" at bounding box center [529, 331] width 93 height 13
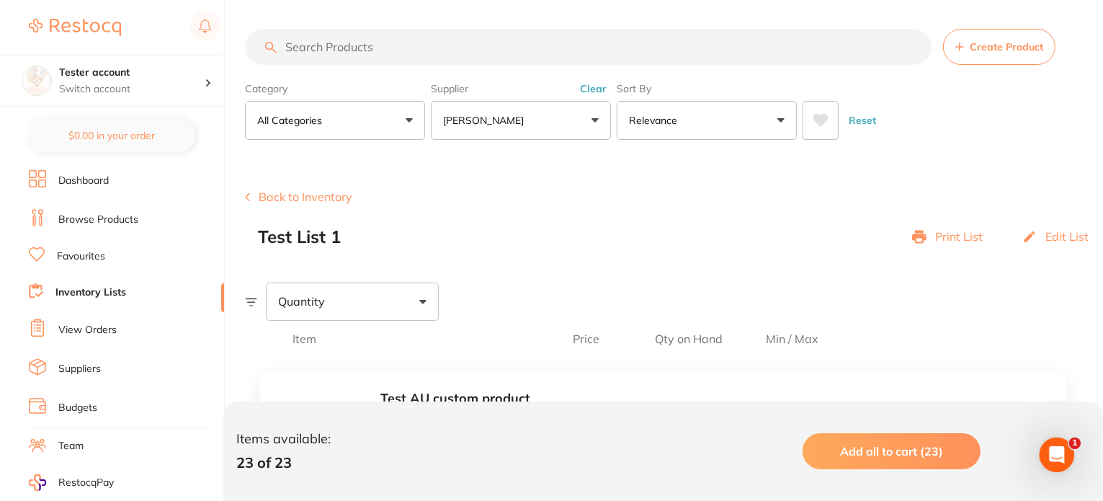
click at [498, 128] on button "[PERSON_NAME]" at bounding box center [521, 120] width 180 height 39
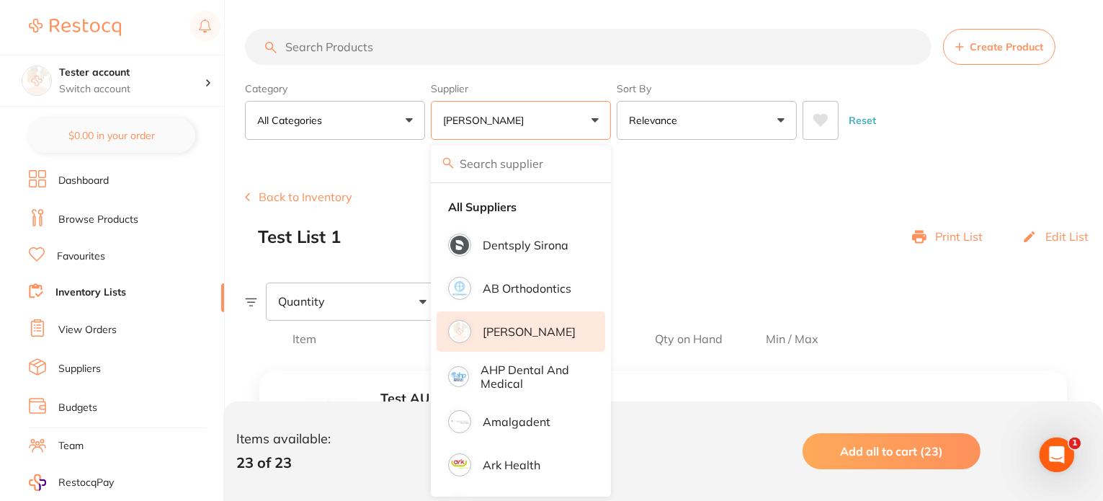
click at [542, 331] on p "[PERSON_NAME]" at bounding box center [529, 331] width 93 height 13
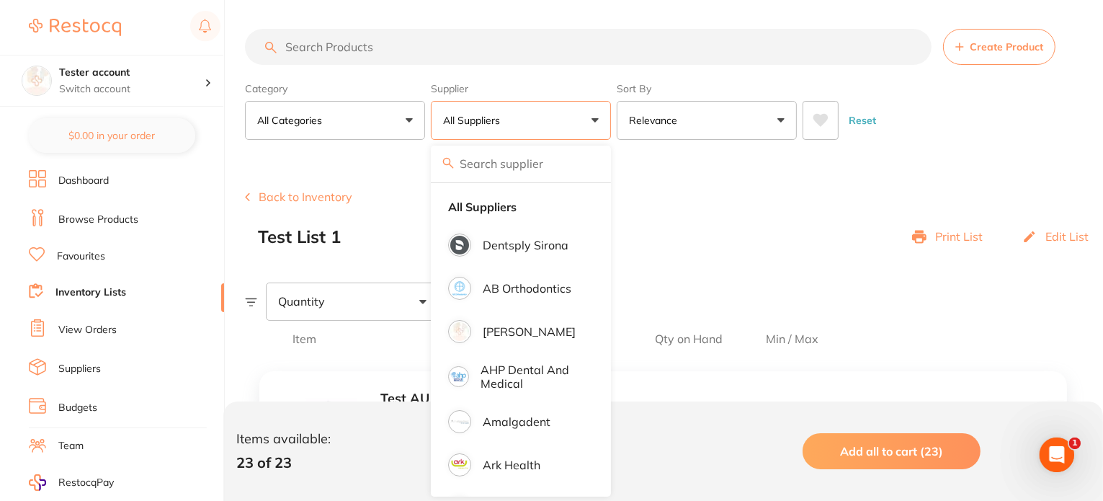
click at [654, 230] on div "Test List 1 Print List Edit List" at bounding box center [680, 237] width 845 height 20
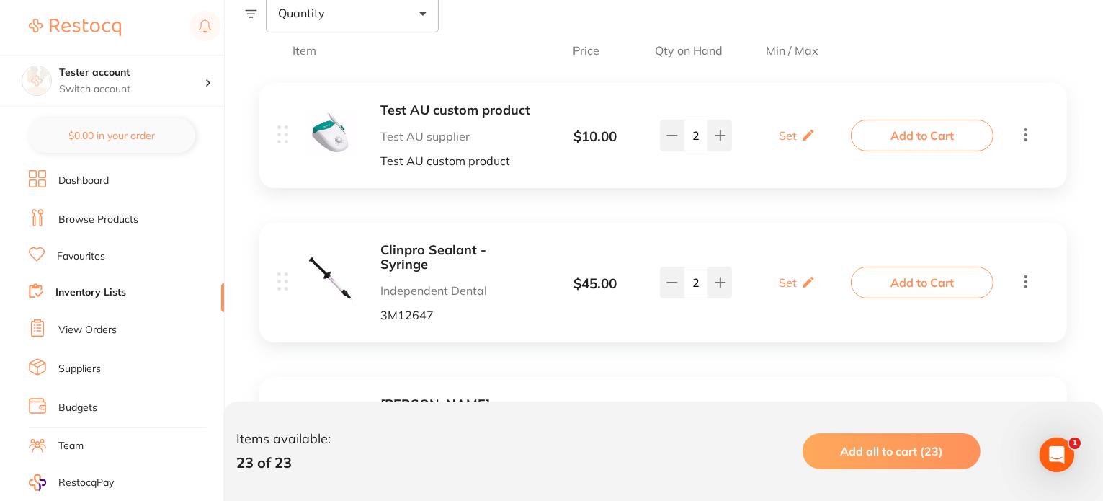
click at [89, 286] on link "Inventory Lists" at bounding box center [90, 292] width 71 height 14
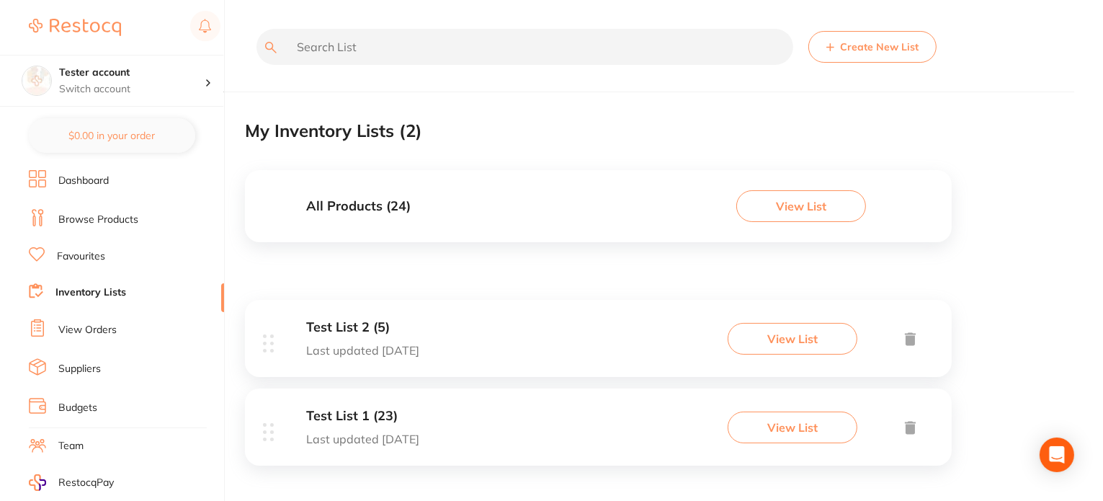
click at [449, 218] on div "All Products ( 24 ) View List" at bounding box center [598, 206] width 707 height 72
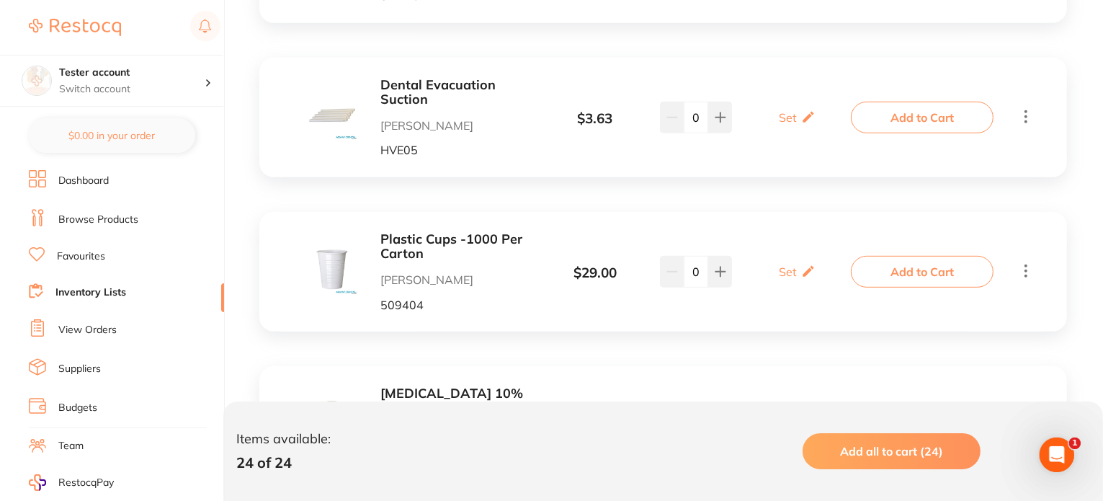
click at [112, 181] on li "Dashboard" at bounding box center [126, 181] width 195 height 22
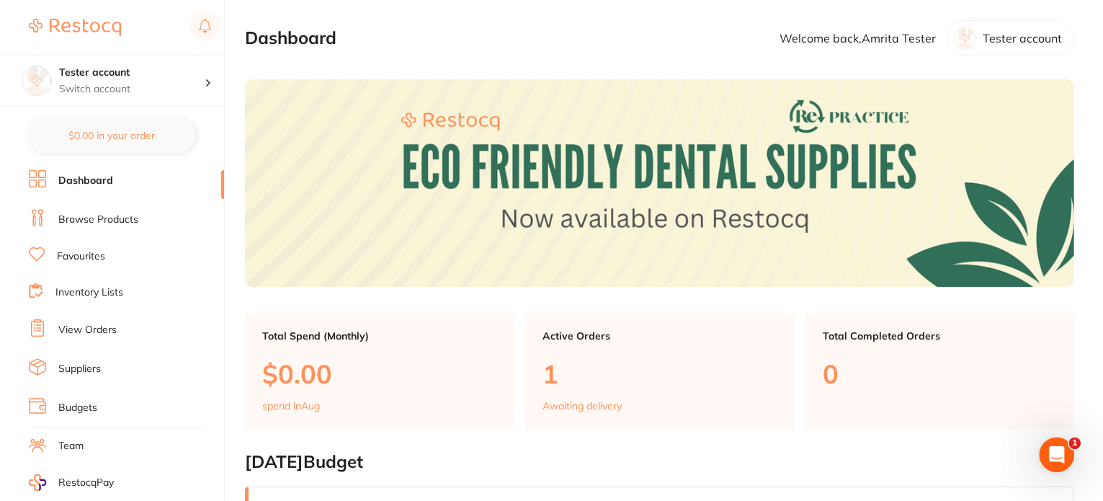
click at [128, 228] on li "Browse Products" at bounding box center [126, 220] width 195 height 22
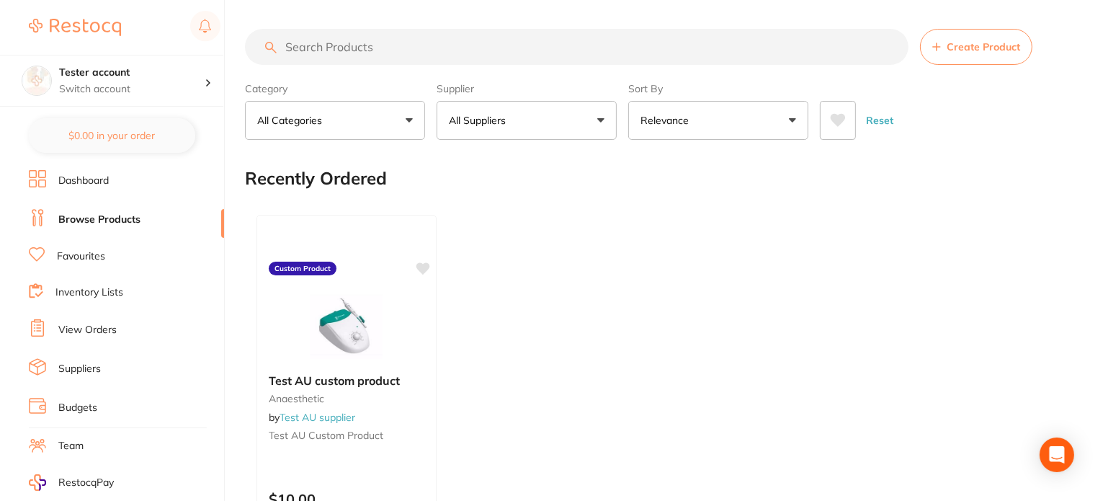
click at [511, 138] on button "All Suppliers" at bounding box center [527, 120] width 180 height 39
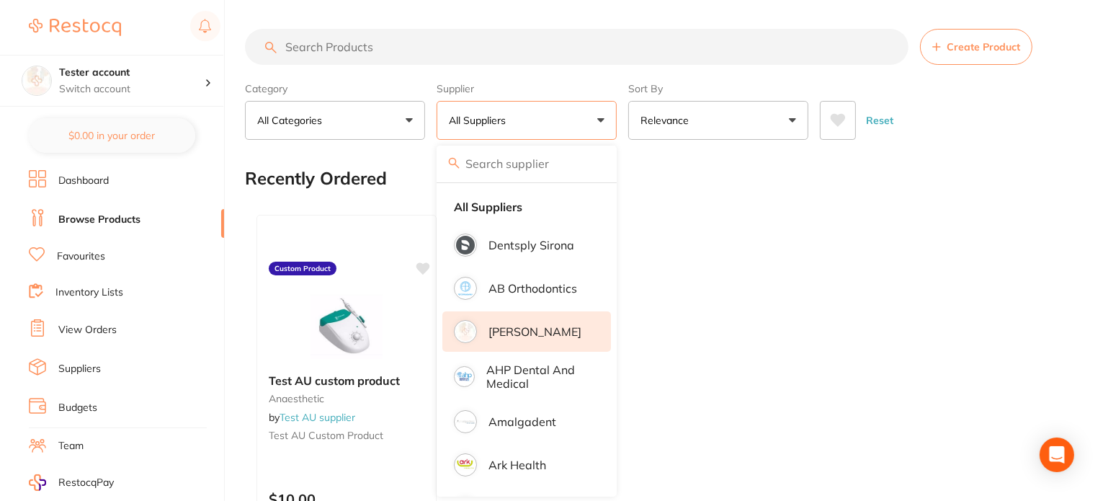
click at [534, 340] on li "[PERSON_NAME]" at bounding box center [526, 331] width 169 height 40
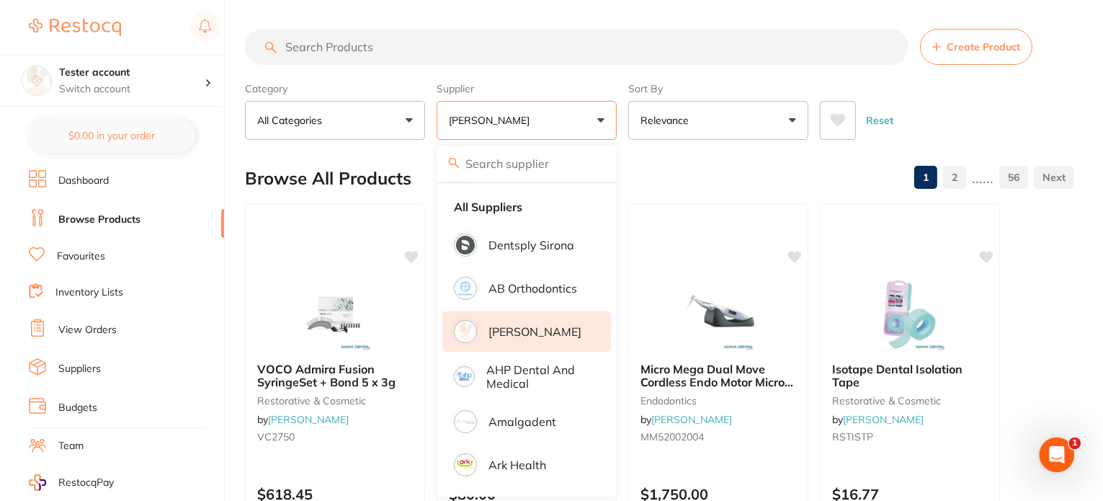
click at [630, 176] on div "Browse All Products 1 2 ...... 56" at bounding box center [659, 178] width 829 height 48
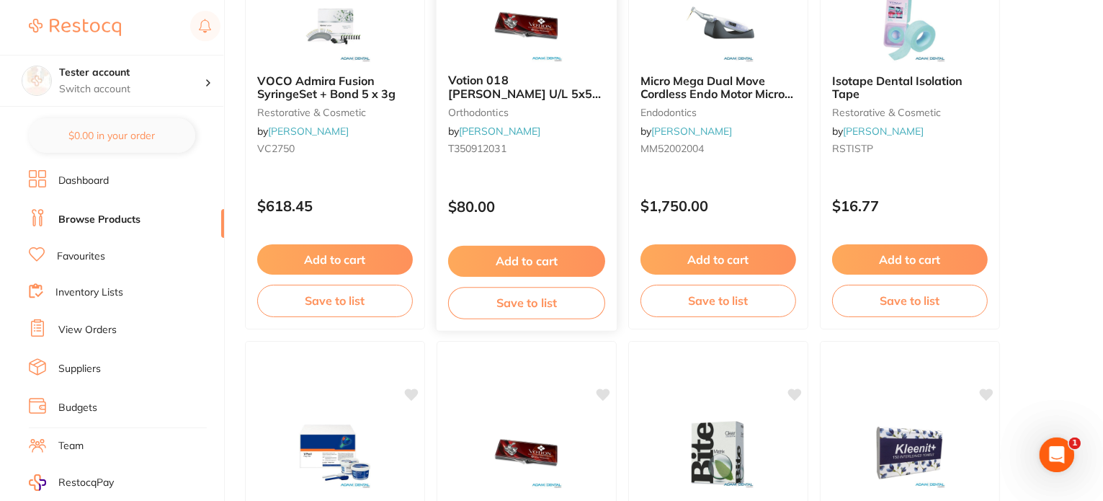
click at [538, 256] on button "Add to cart" at bounding box center [526, 261] width 157 height 31
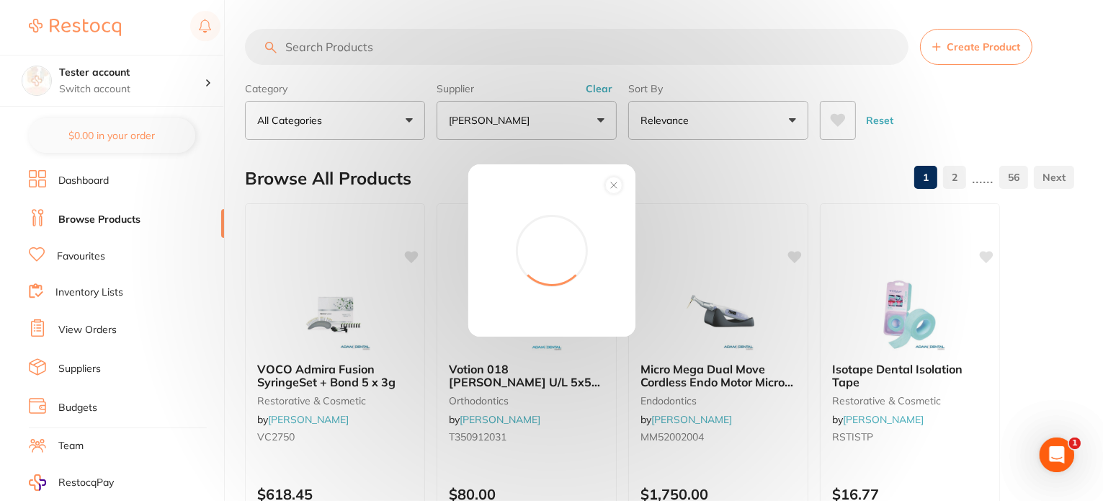
click at [617, 186] on circle at bounding box center [613, 184] width 17 height 17
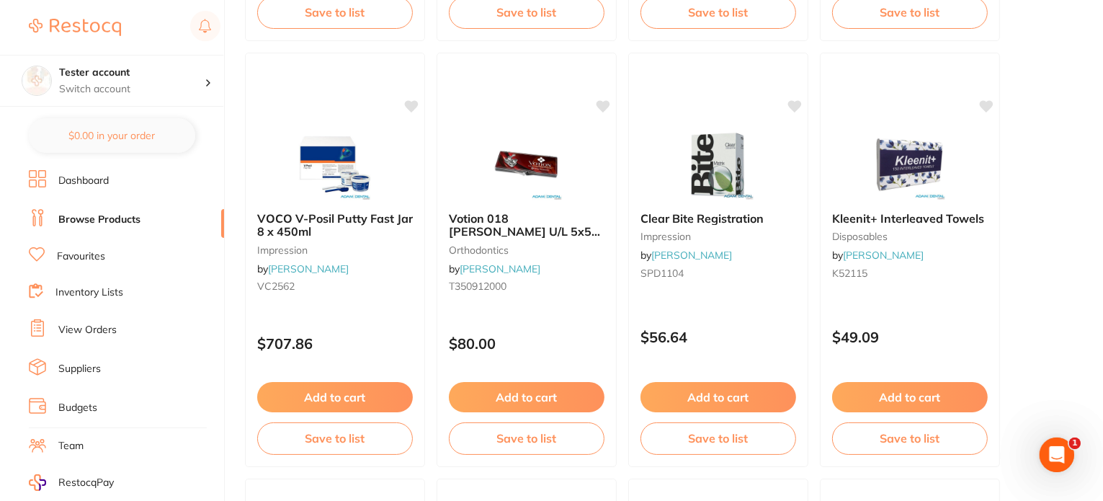
click at [576, 387] on button "Add to cart" at bounding box center [527, 397] width 156 height 30
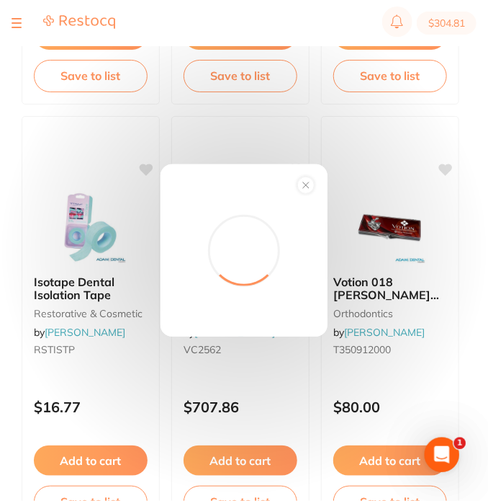
click at [308, 187] on icon at bounding box center [306, 185] width 6 height 6
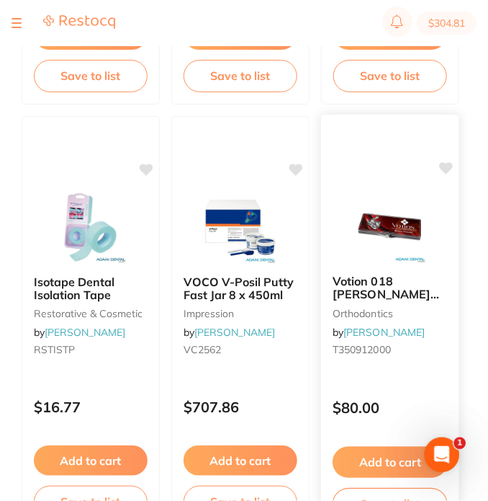
click at [395, 453] on button "Add to cart" at bounding box center [390, 462] width 115 height 31
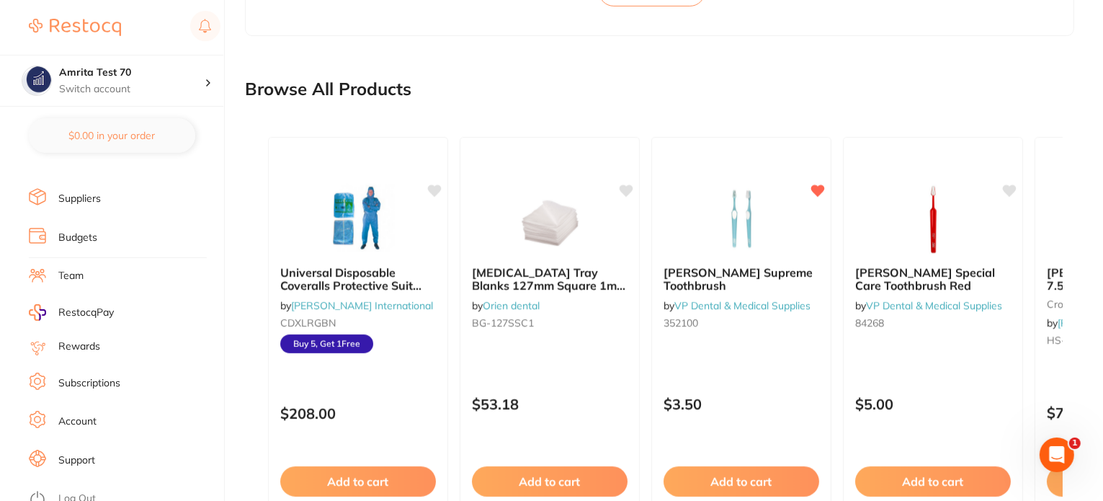
click at [87, 491] on link "Log Out" at bounding box center [76, 498] width 37 height 14
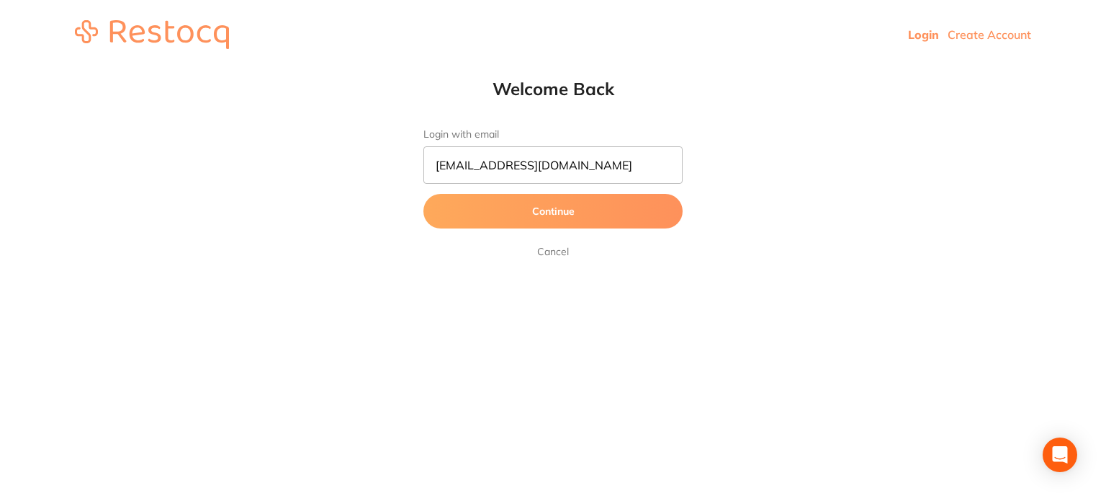
click at [473, 166] on input "[EMAIL_ADDRESS][DOMAIN_NAME]" at bounding box center [553, 164] width 259 height 37
type input "[EMAIL_ADDRESS][DOMAIN_NAME]"
click at [424, 194] on button "Continue" at bounding box center [553, 211] width 259 height 35
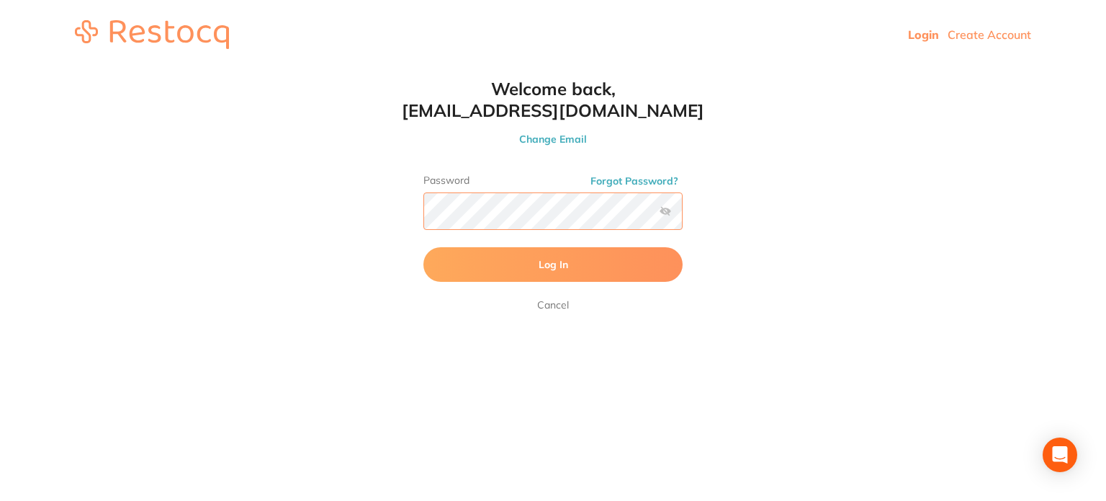
click at [424, 247] on button "Log In" at bounding box center [553, 264] width 259 height 35
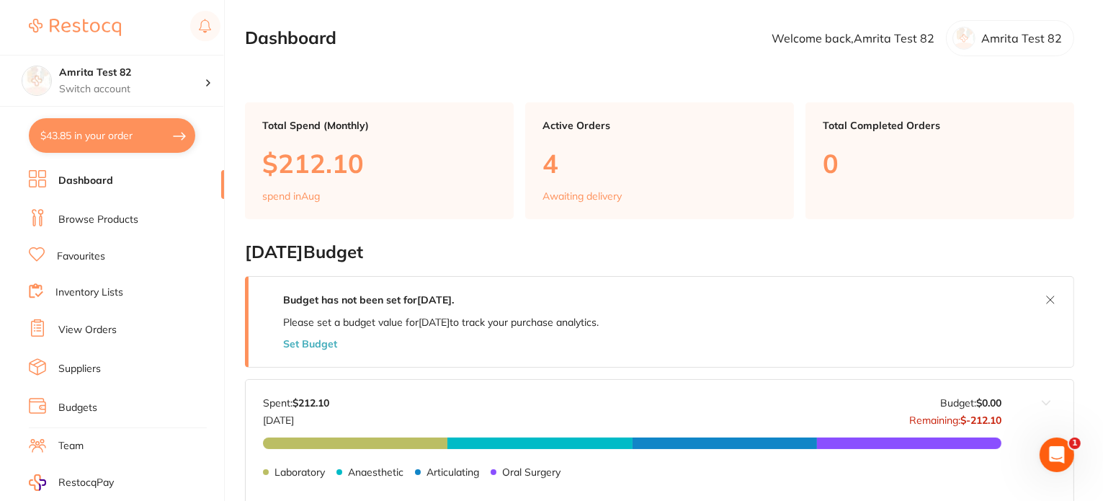
click at [135, 148] on button "$43.85 in your order" at bounding box center [112, 135] width 166 height 35
checkbox input "true"
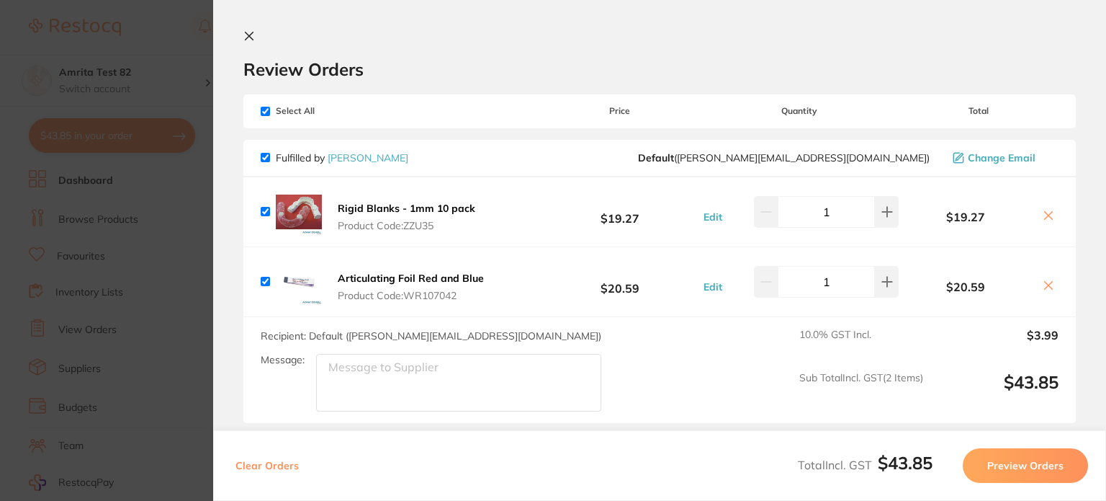
click at [264, 467] on button "Clear Orders" at bounding box center [267, 465] width 72 height 35
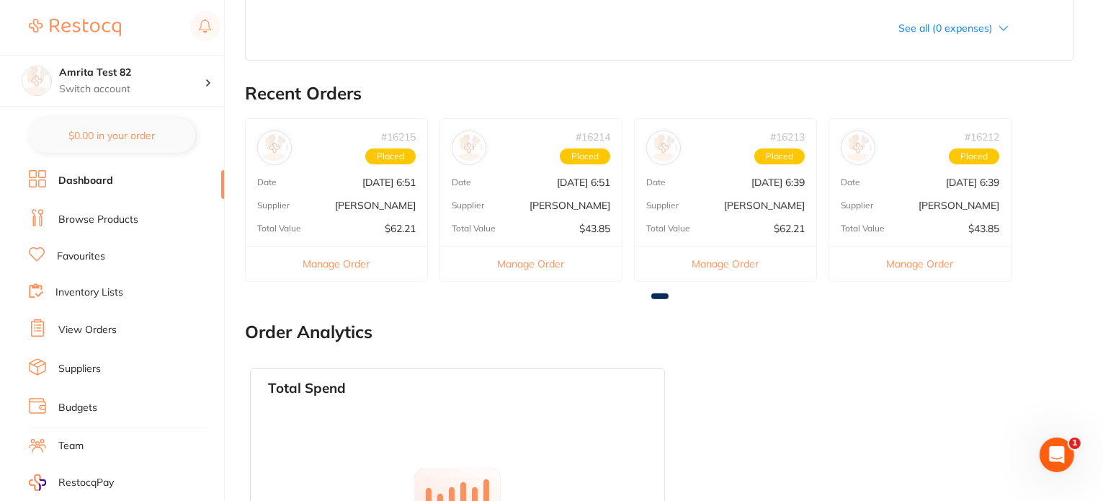
scroll to position [334, 0]
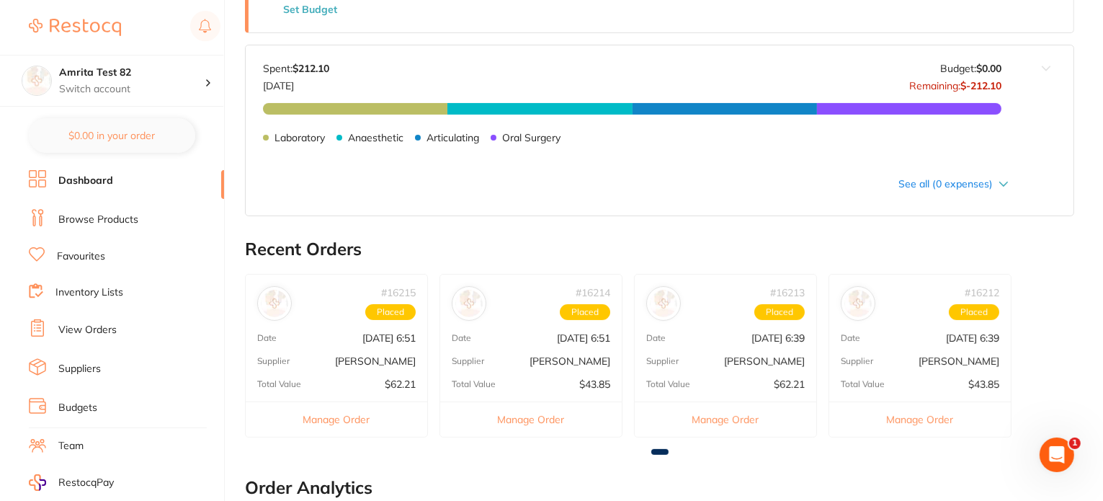
click at [107, 221] on link "Browse Products" at bounding box center [98, 219] width 80 height 14
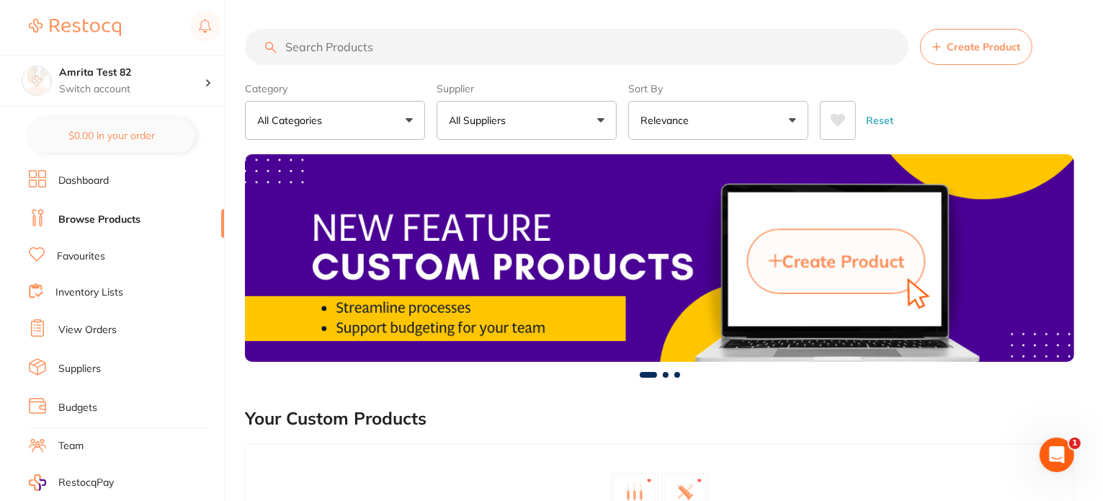
click at [507, 117] on p "All Suppliers" at bounding box center [480, 120] width 63 height 14
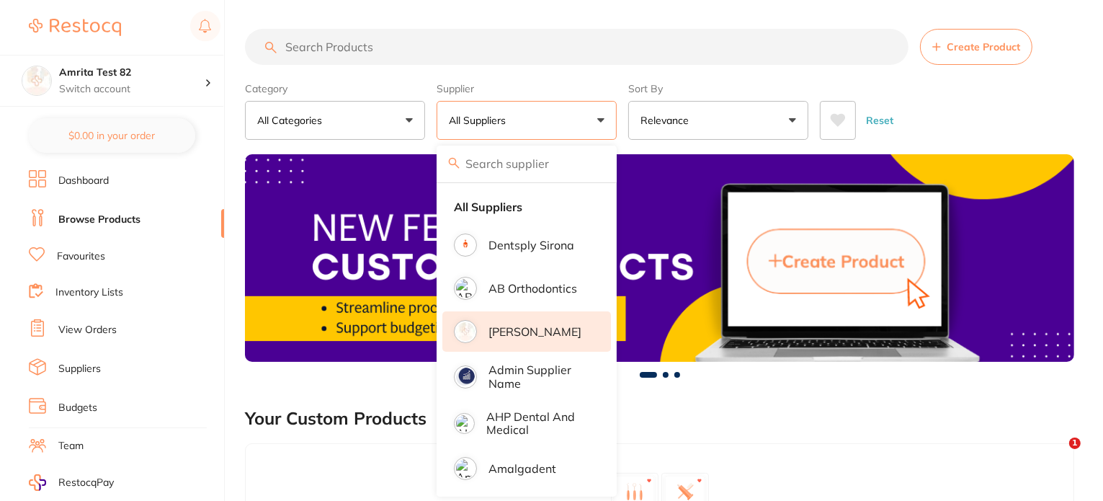
click at [509, 326] on p "[PERSON_NAME]" at bounding box center [534, 331] width 93 height 13
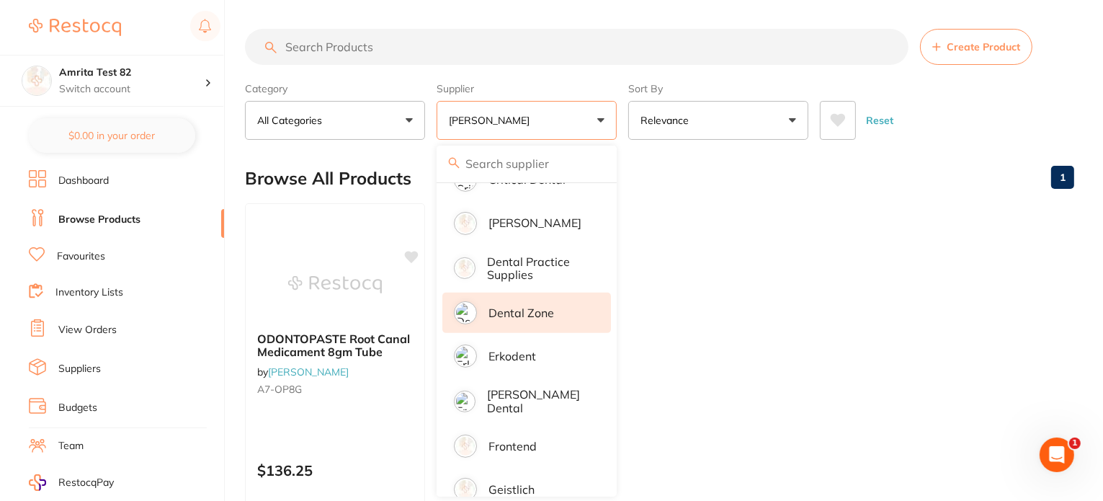
scroll to position [720, 0]
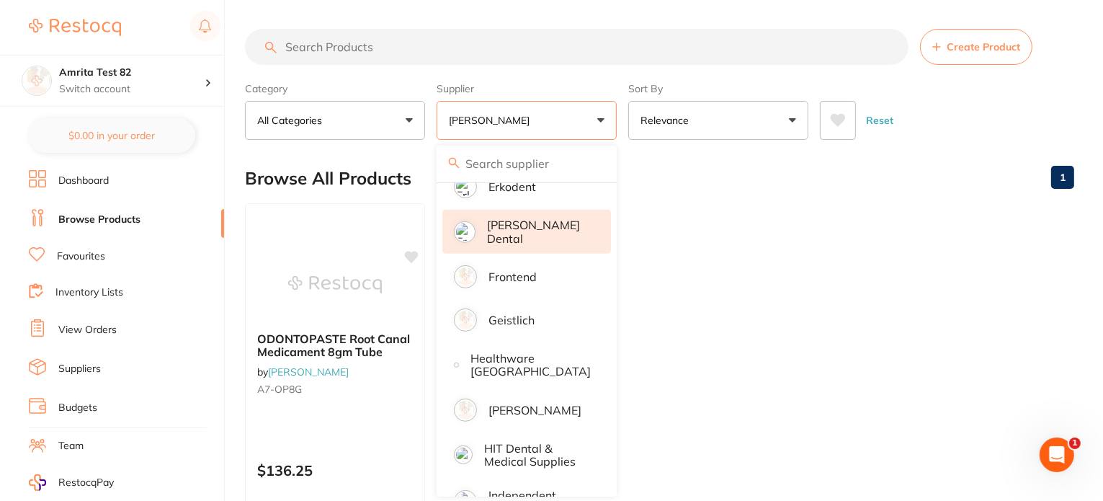
drag, startPoint x: 530, startPoint y: 397, endPoint x: 573, endPoint y: 238, distance: 164.3
click at [531, 403] on p "[PERSON_NAME]" at bounding box center [534, 409] width 93 height 13
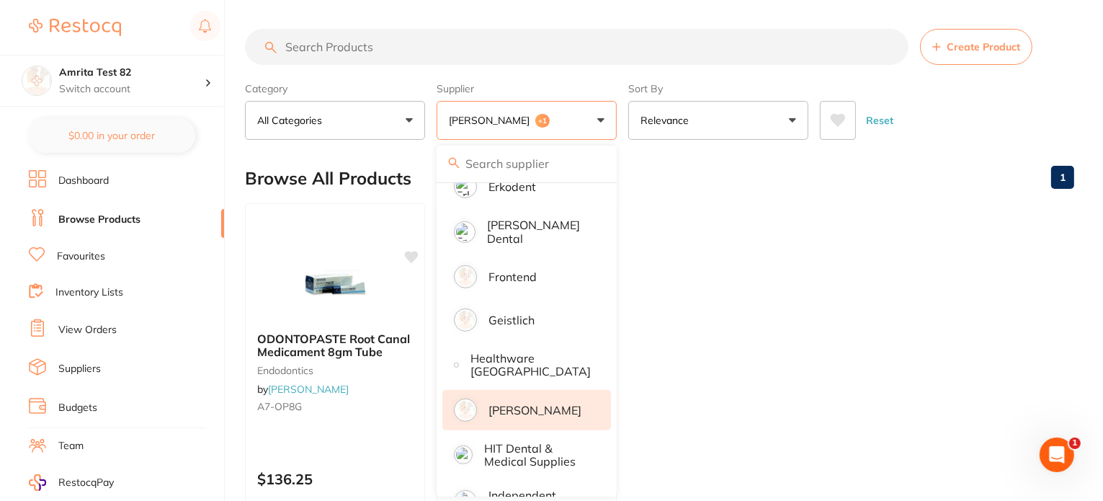
click at [622, 123] on div "Category All Categories All Categories endodontics Clear Category false All Cat…" at bounding box center [659, 107] width 829 height 63
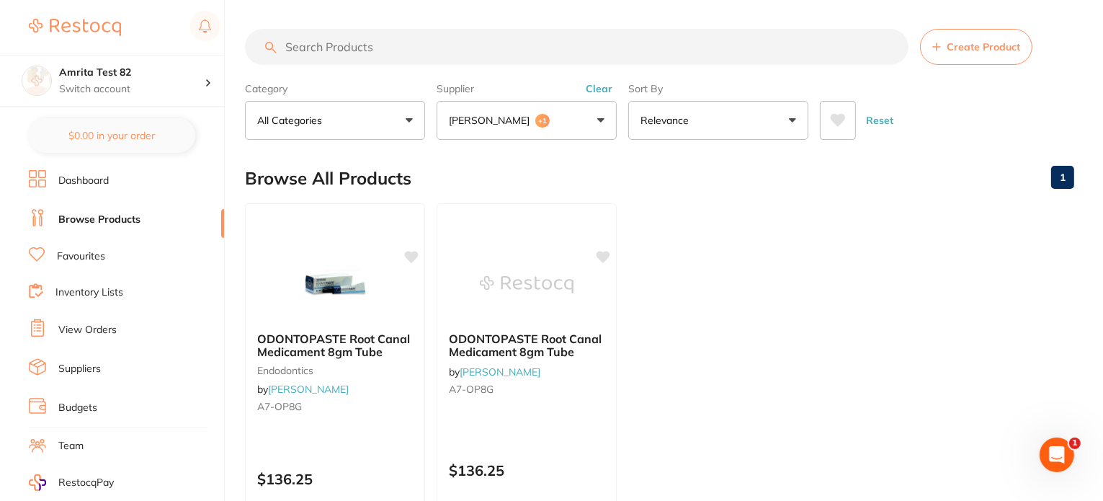
scroll to position [0, 0]
click at [89, 326] on link "View Orders" at bounding box center [87, 330] width 58 height 14
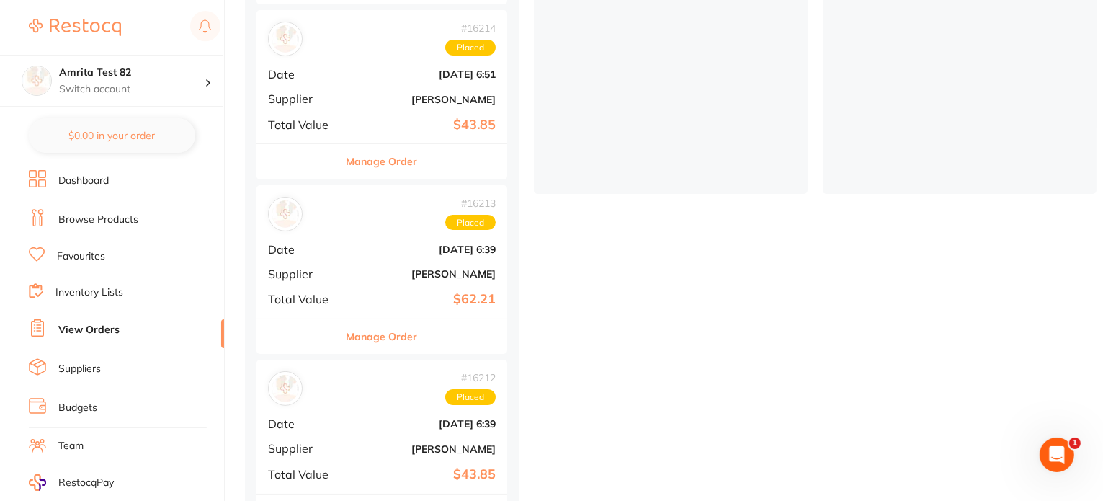
scroll to position [417, 0]
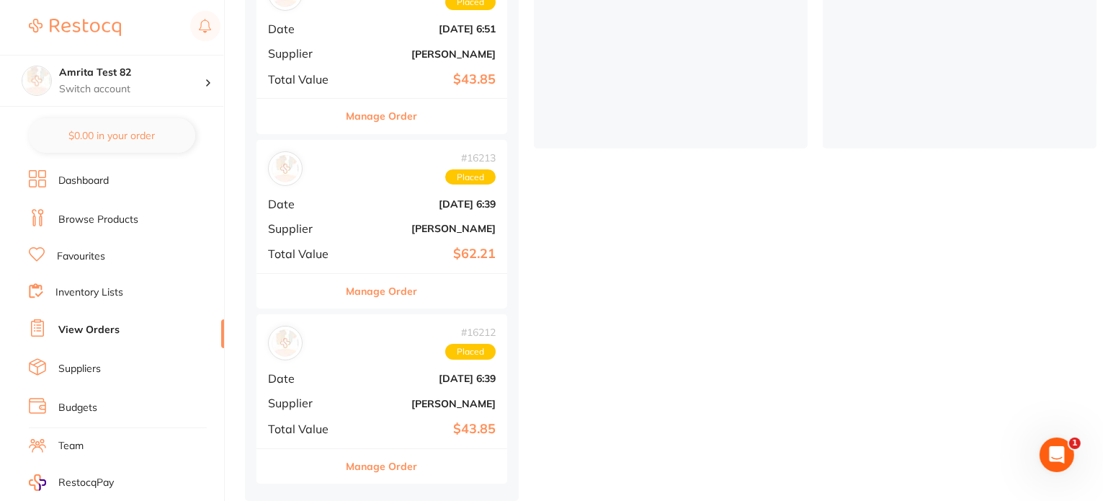
click at [357, 346] on div "# [GEOGRAPHIC_DATA]" at bounding box center [382, 343] width 228 height 35
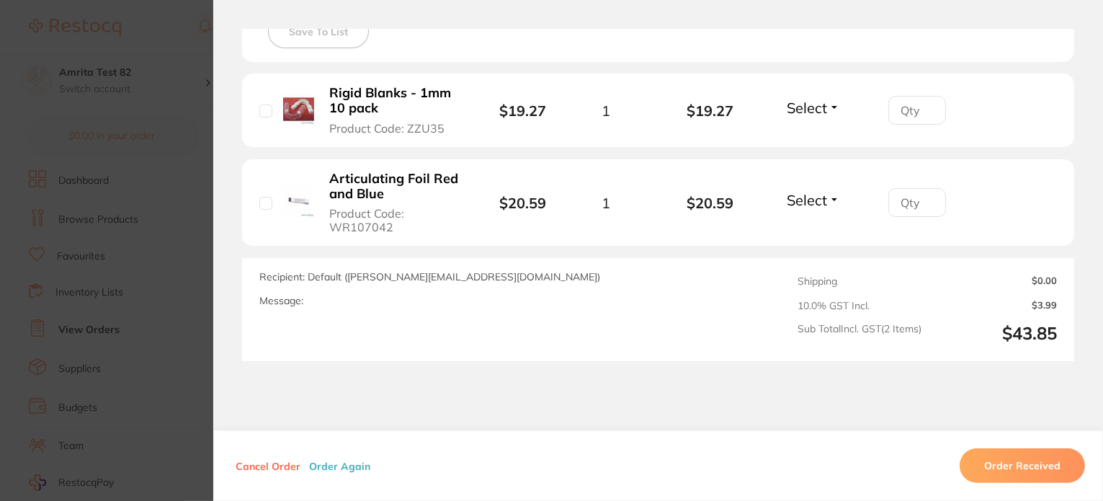
scroll to position [506, 0]
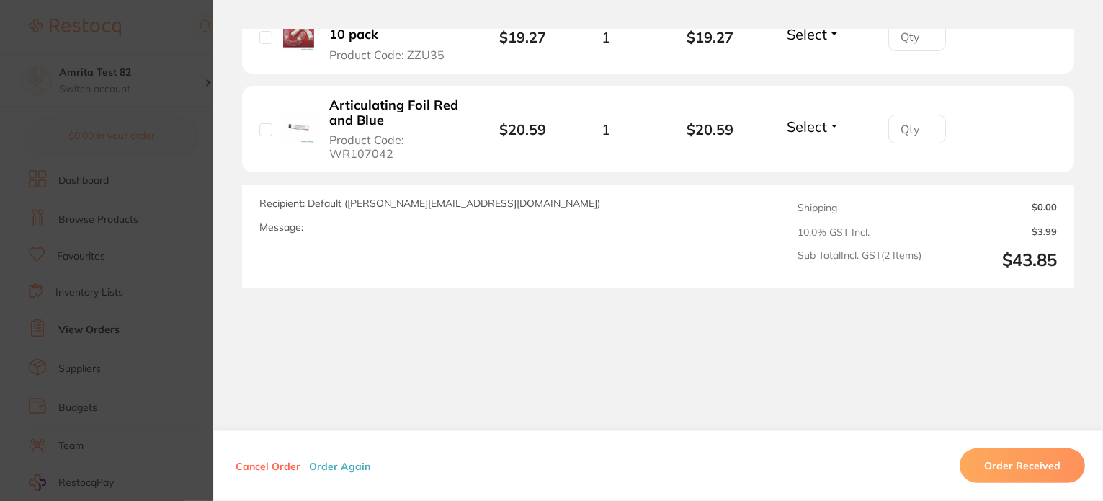
click at [339, 466] on button "Order Again" at bounding box center [340, 465] width 70 height 13
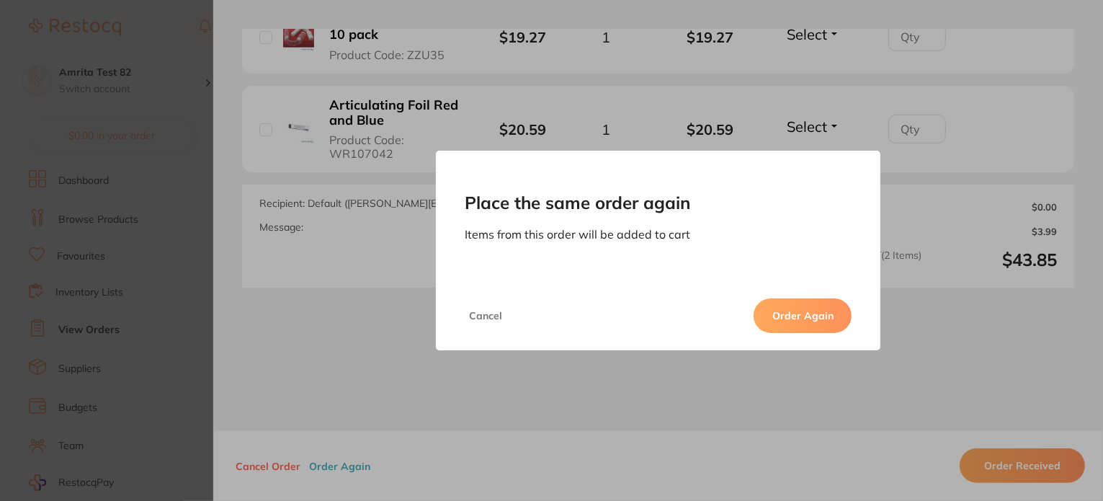
click at [774, 310] on button "Order Again" at bounding box center [802, 315] width 98 height 35
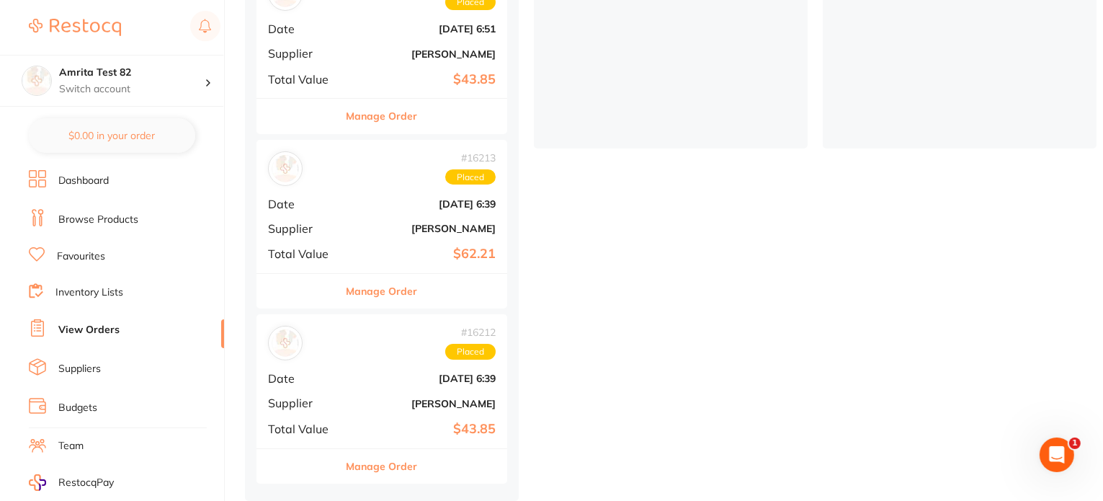
click at [399, 282] on button "Manage Order" at bounding box center [381, 291] width 71 height 35
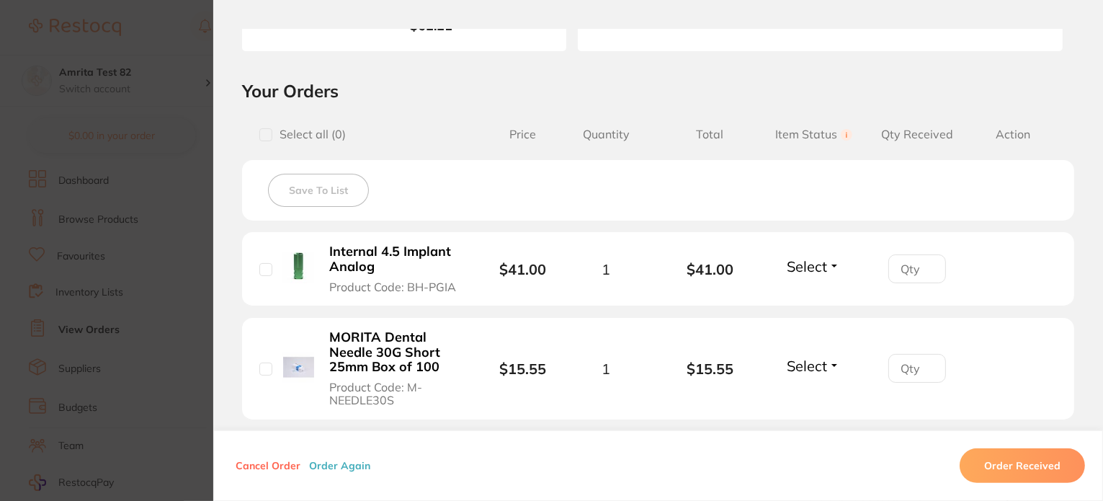
scroll to position [360, 0]
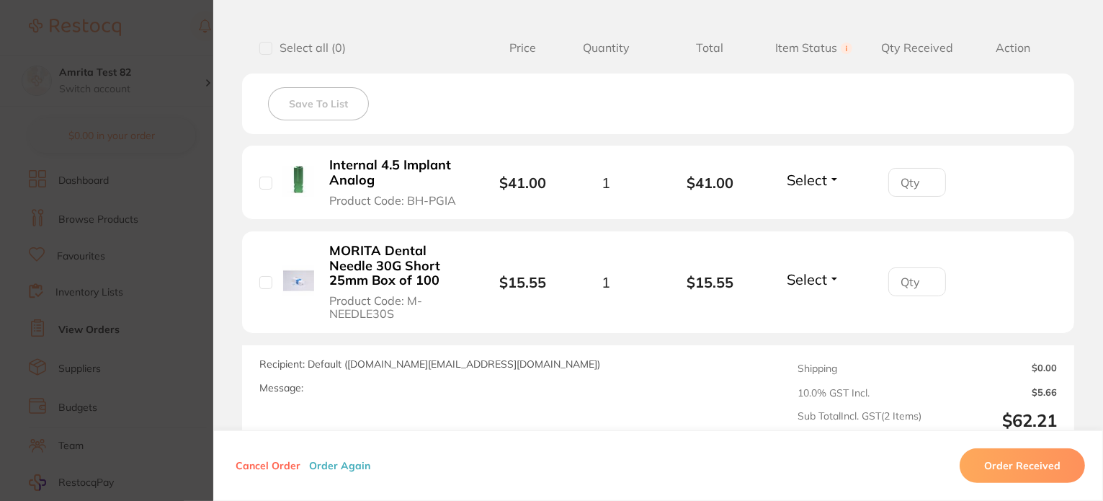
click at [339, 462] on button "Order Again" at bounding box center [340, 465] width 70 height 13
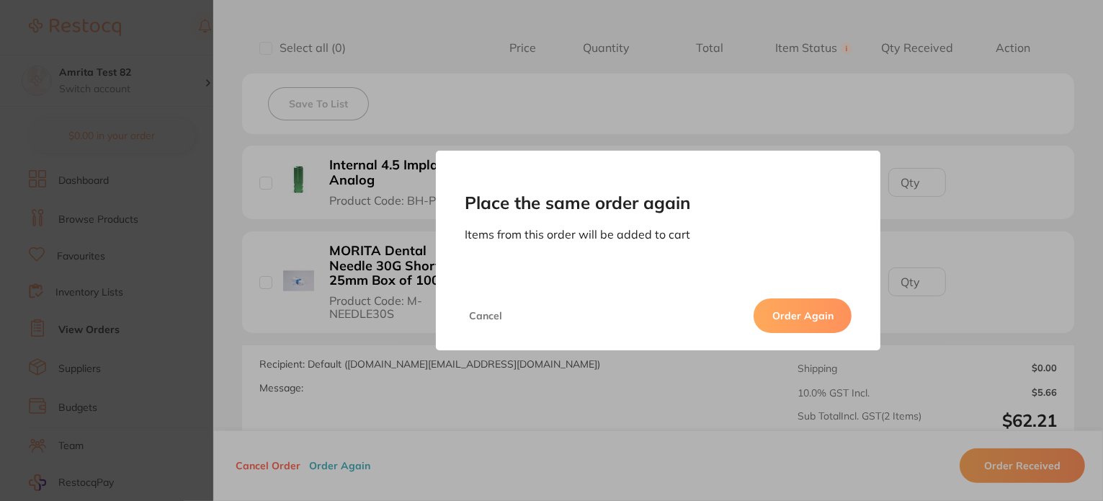
click at [784, 309] on button "Order Again" at bounding box center [802, 315] width 98 height 35
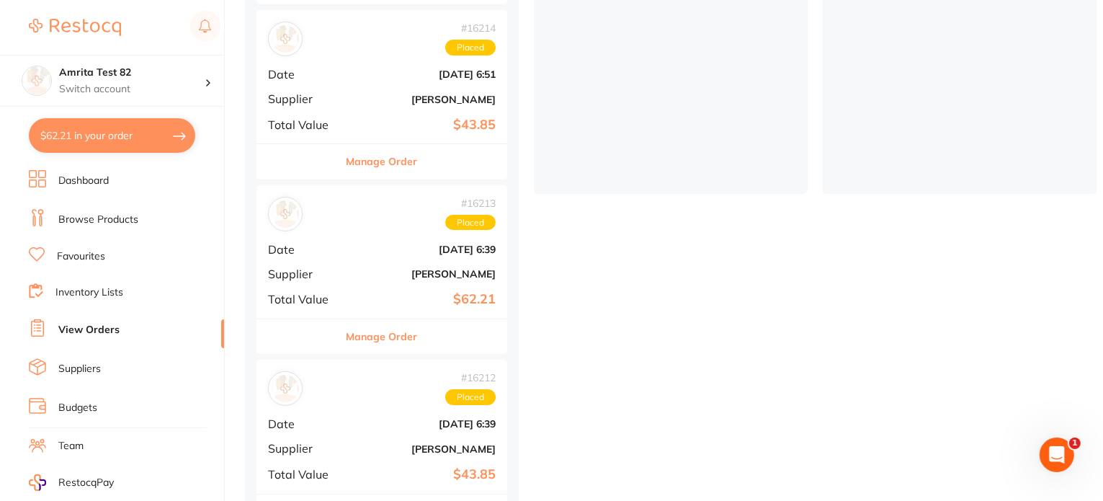
scroll to position [417, 0]
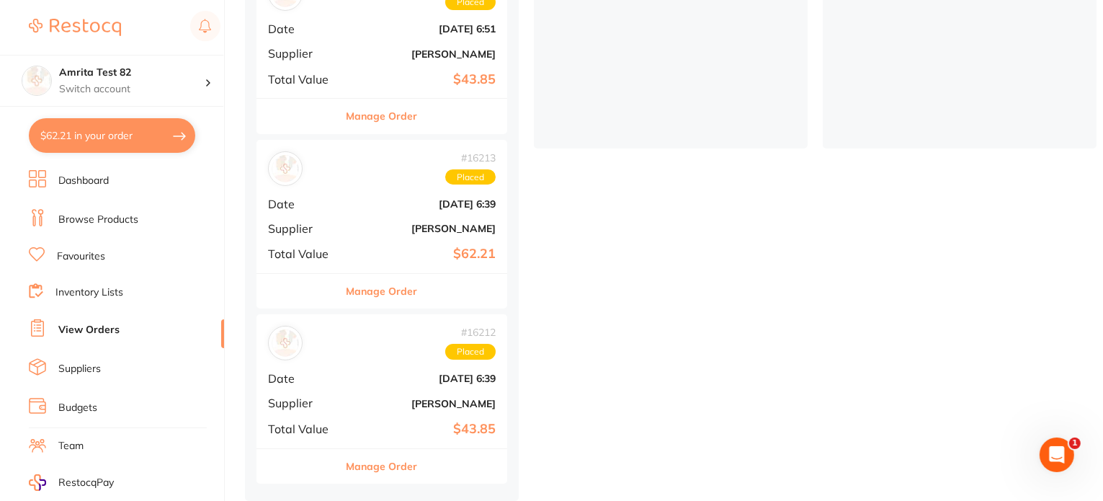
click at [363, 246] on b "$62.21" at bounding box center [424, 253] width 144 height 15
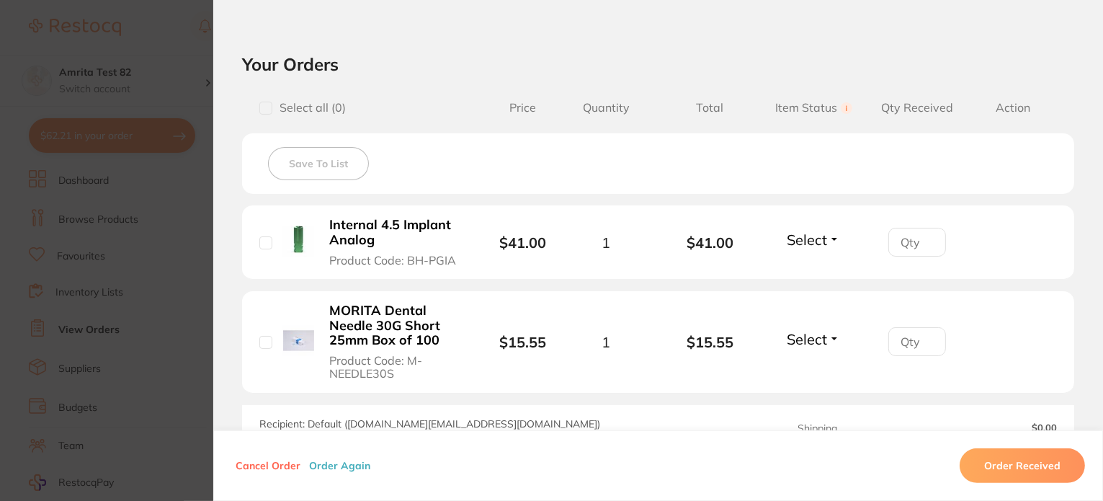
scroll to position [432, 0]
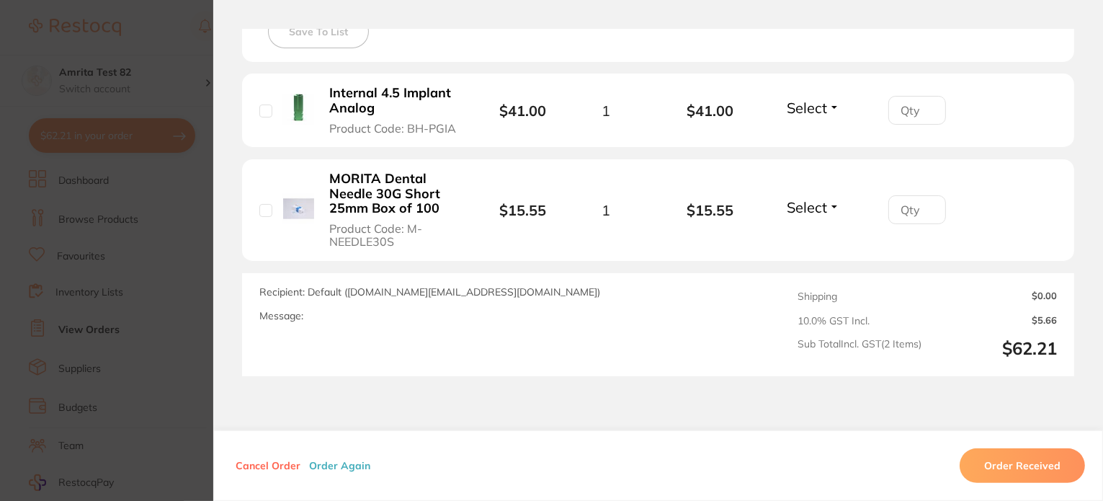
click at [183, 334] on section "Order ID: Restocq- 16213 Order Information Placed Order Order Date [DATE] 6:39 …" at bounding box center [551, 250] width 1103 height 501
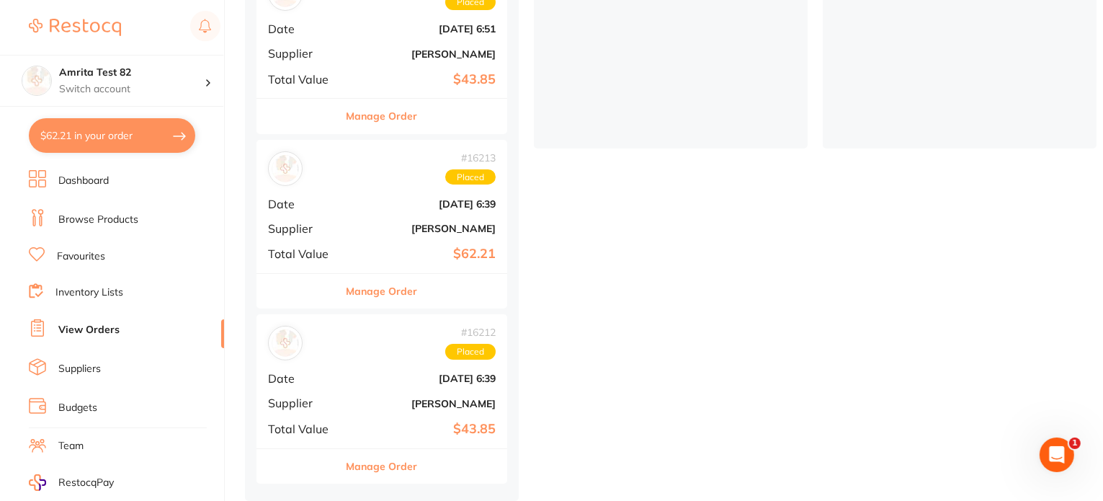
click at [151, 146] on button "$62.21 in your order" at bounding box center [112, 135] width 166 height 35
checkbox input "true"
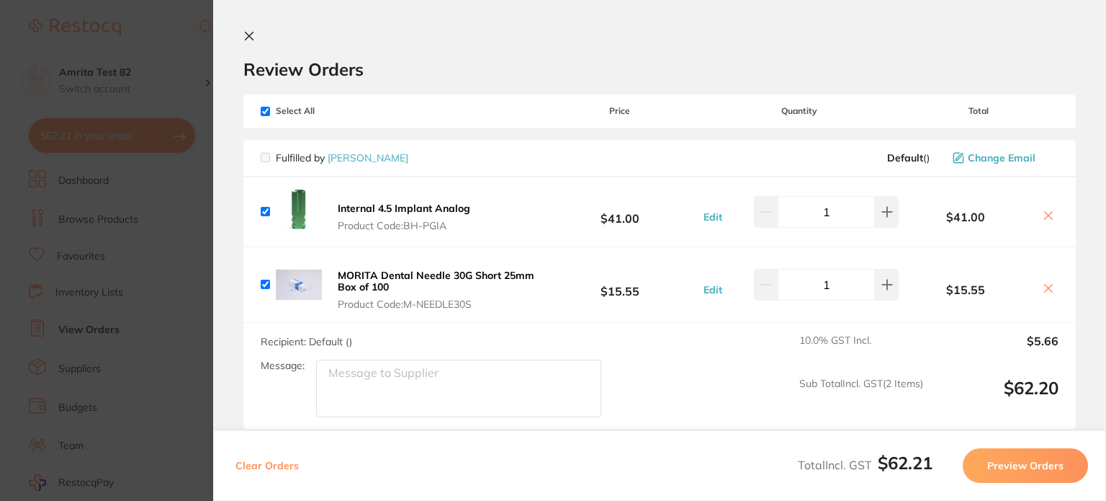
click at [250, 37] on icon at bounding box center [250, 36] width 8 height 8
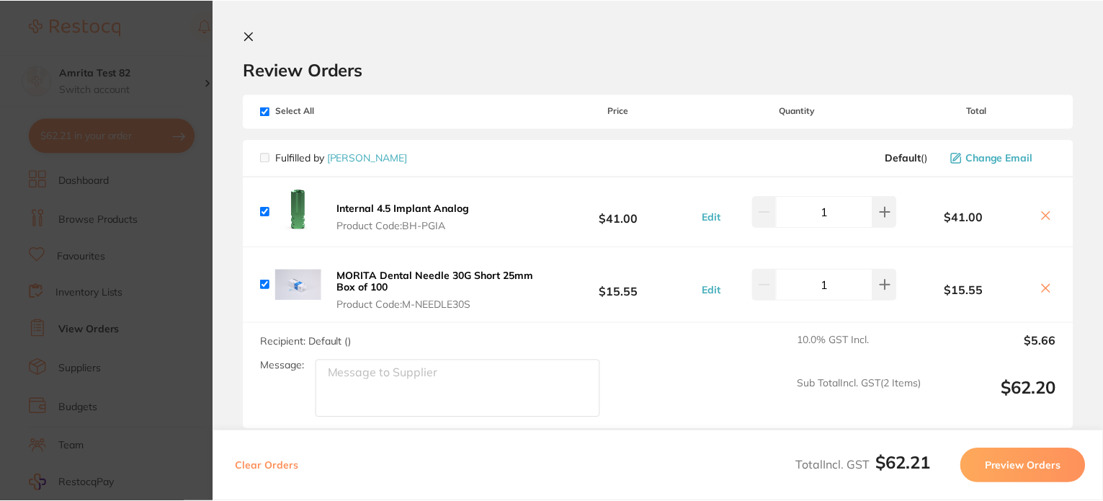
scroll to position [417, 0]
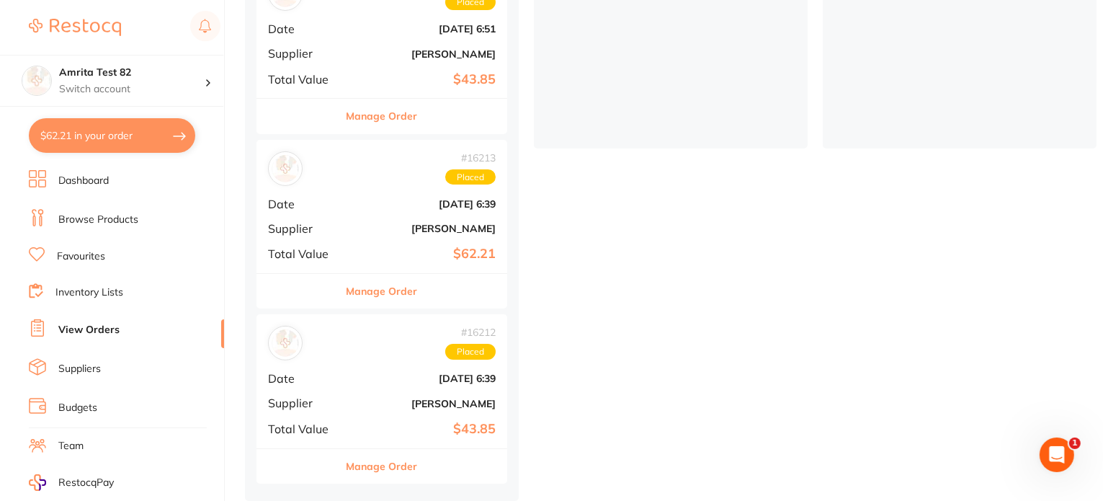
click at [361, 386] on div "# 16212 Placed Date [DATE] 6:39 Supplier [PERSON_NAME] Total Value $43.85" at bounding box center [381, 380] width 251 height 133
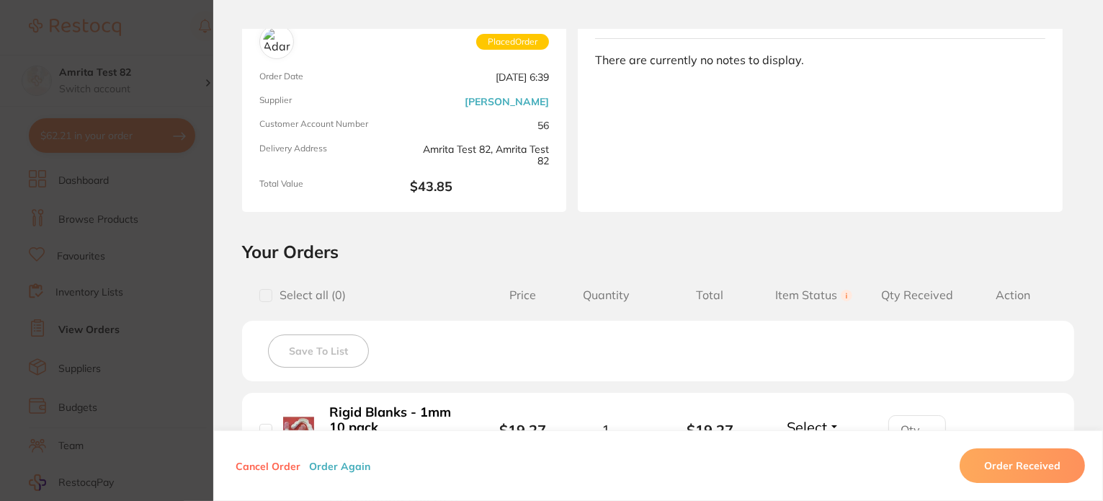
scroll to position [216, 0]
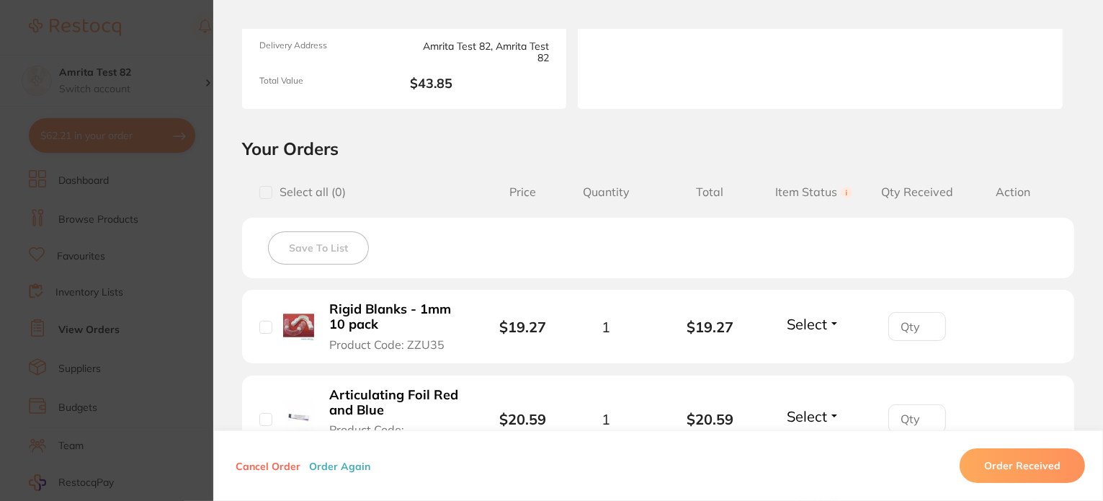
click at [326, 468] on button "Order Again" at bounding box center [340, 465] width 70 height 13
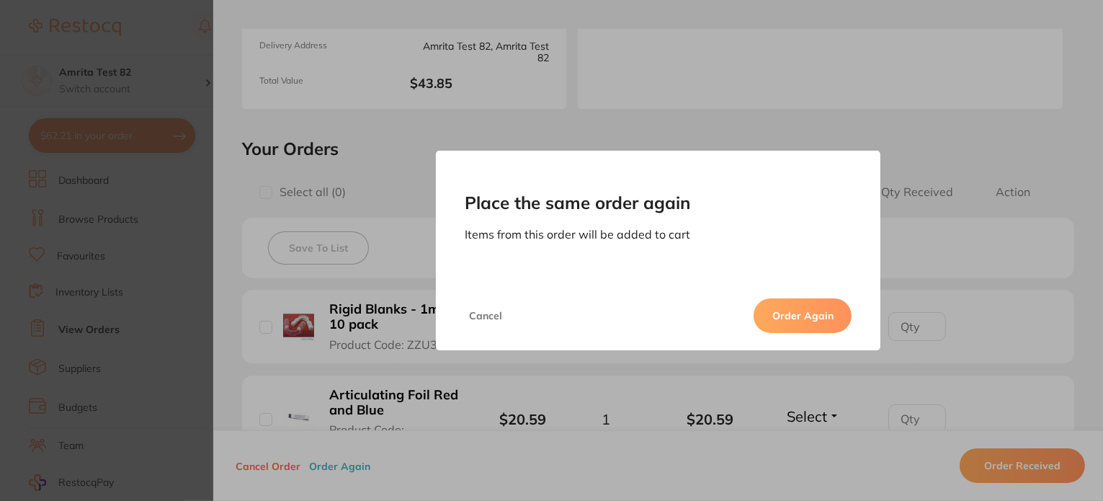
drag, startPoint x: 781, startPoint y: 322, endPoint x: 712, endPoint y: 326, distance: 69.3
click at [781, 322] on button "Order Again" at bounding box center [802, 315] width 98 height 35
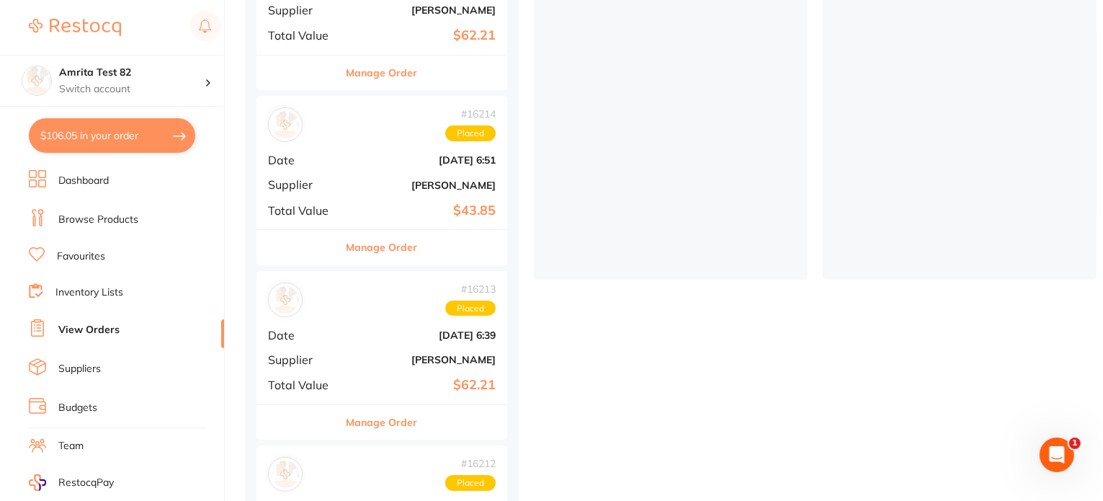
scroll to position [273, 0]
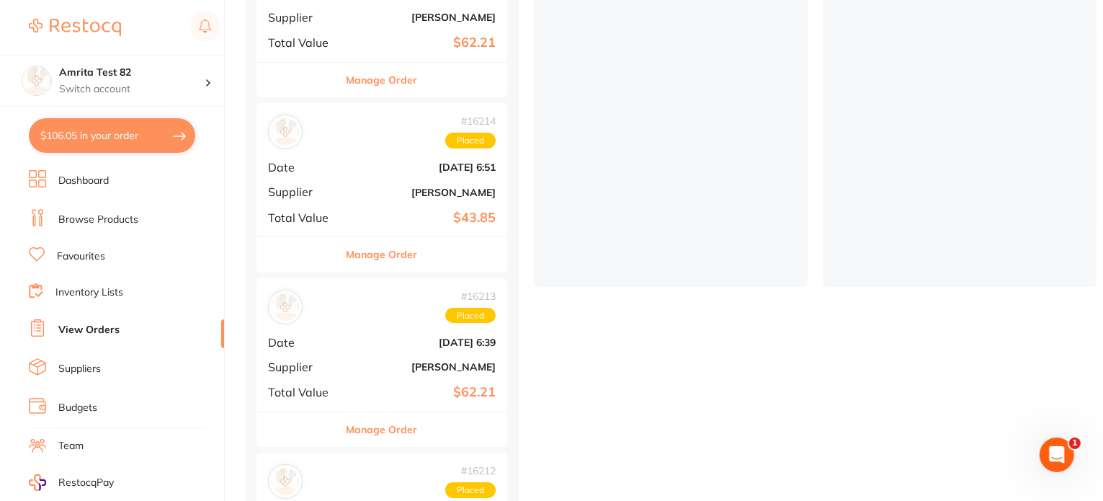
click at [164, 140] on button "$106.05 in your order" at bounding box center [112, 135] width 166 height 35
checkbox input "true"
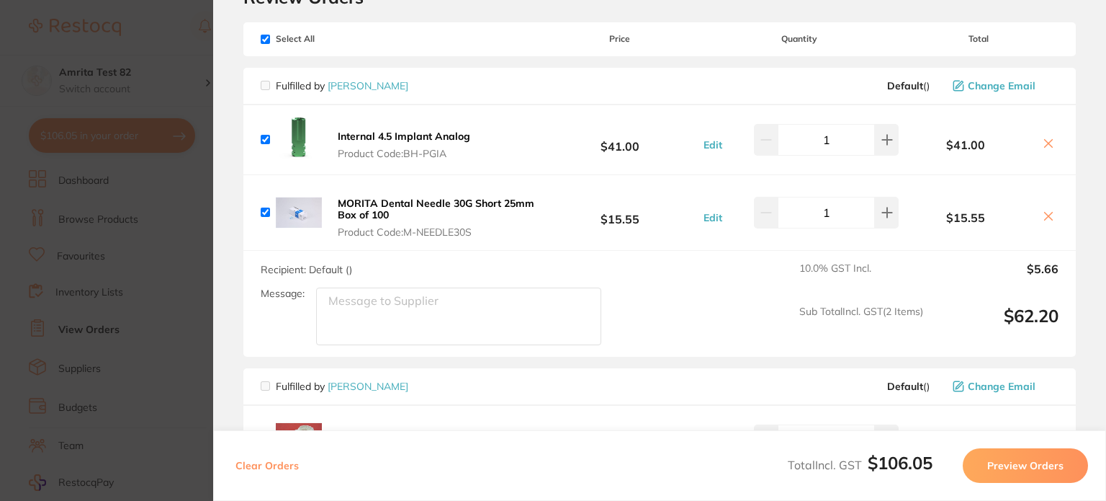
scroll to position [144, 0]
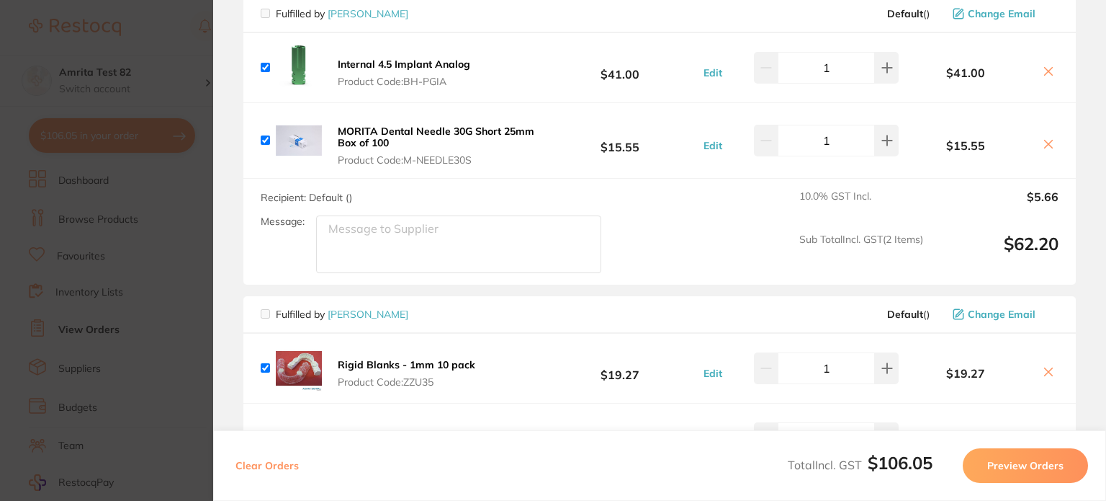
click at [116, 269] on section "Update RRP Set your pre negotiated price for this item. Item Agreed RRP (excl. …" at bounding box center [553, 250] width 1106 height 501
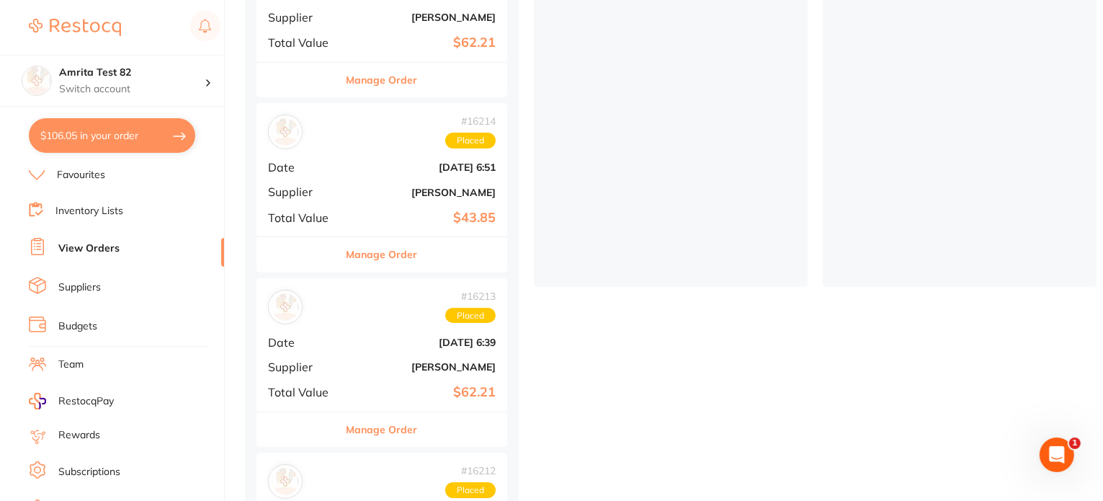
scroll to position [170, 0]
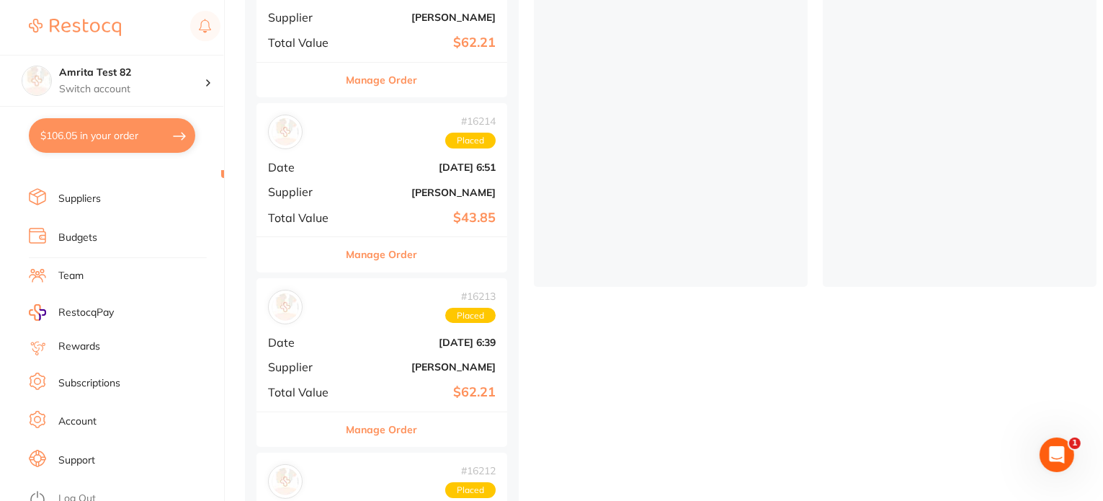
click at [79, 418] on link "Account" at bounding box center [77, 421] width 38 height 14
